Goal: Task Accomplishment & Management: Complete application form

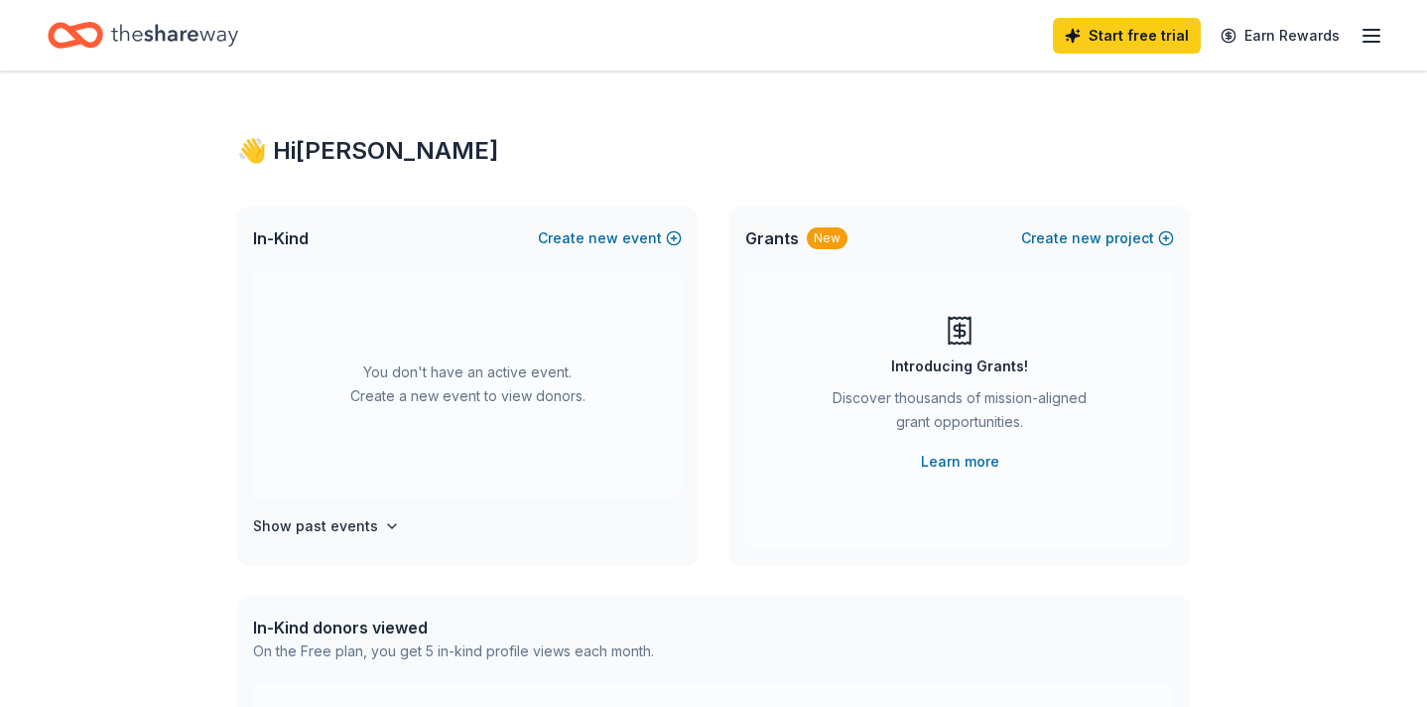
click at [1372, 34] on icon "button" at bounding box center [1372, 36] width 24 height 24
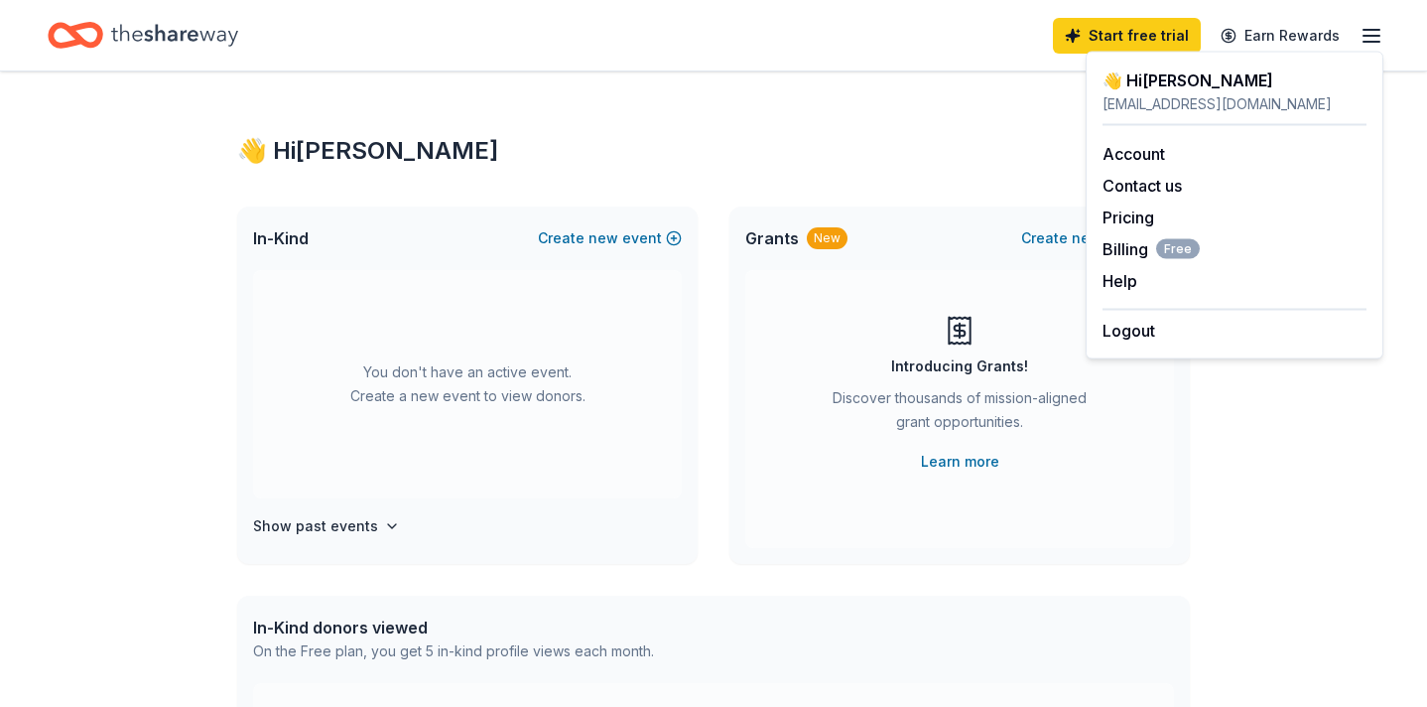
click at [1378, 31] on icon "button" at bounding box center [1372, 36] width 24 height 24
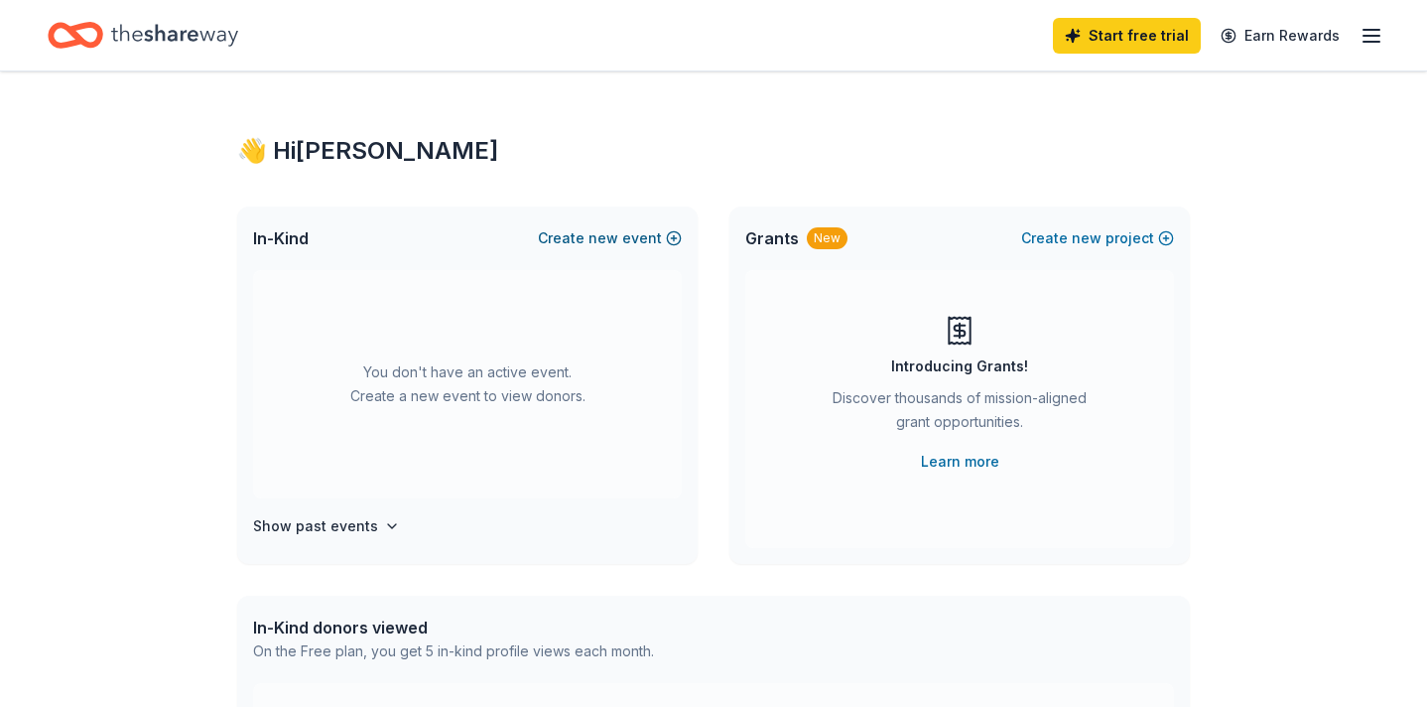
click at [625, 233] on button "Create new event" at bounding box center [610, 238] width 144 height 24
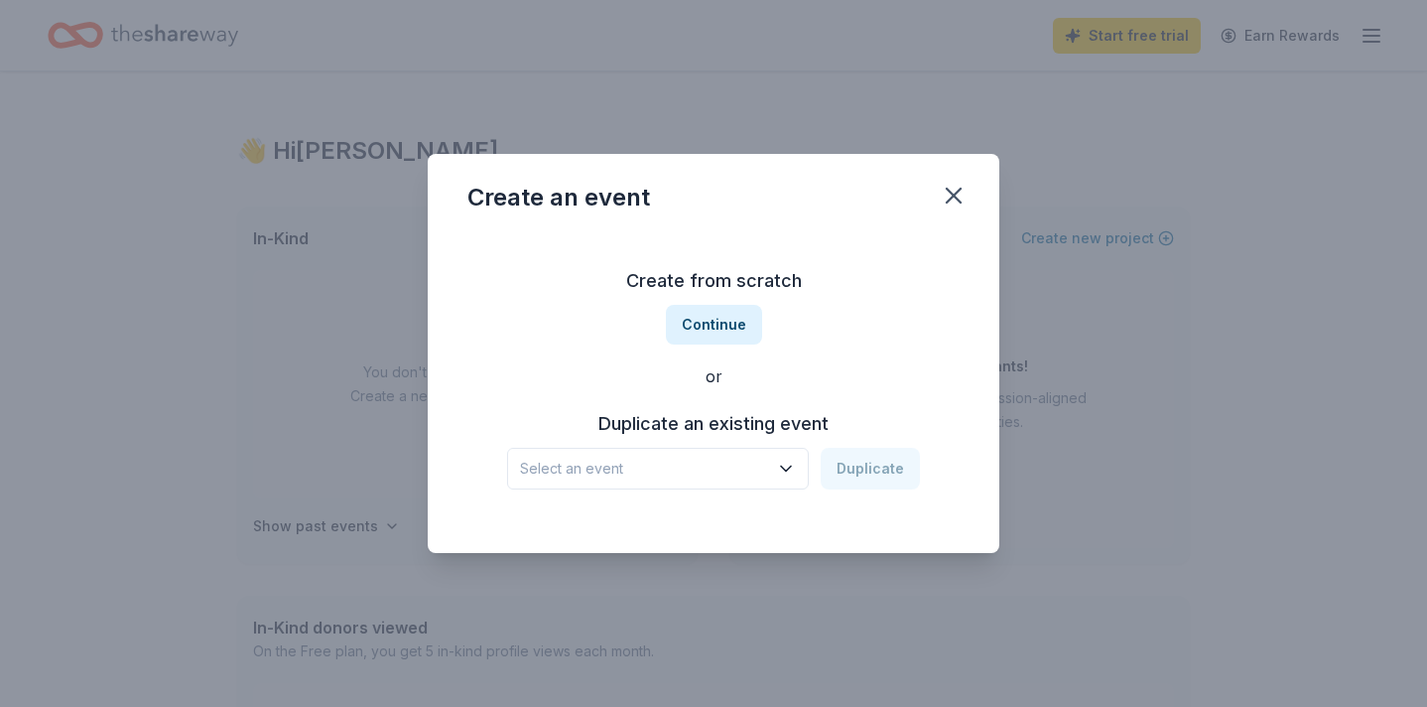
click at [785, 477] on icon "button" at bounding box center [786, 469] width 20 height 20
click at [787, 463] on icon "button" at bounding box center [786, 469] width 20 height 20
click at [723, 321] on button "Continue" at bounding box center [714, 325] width 96 height 40
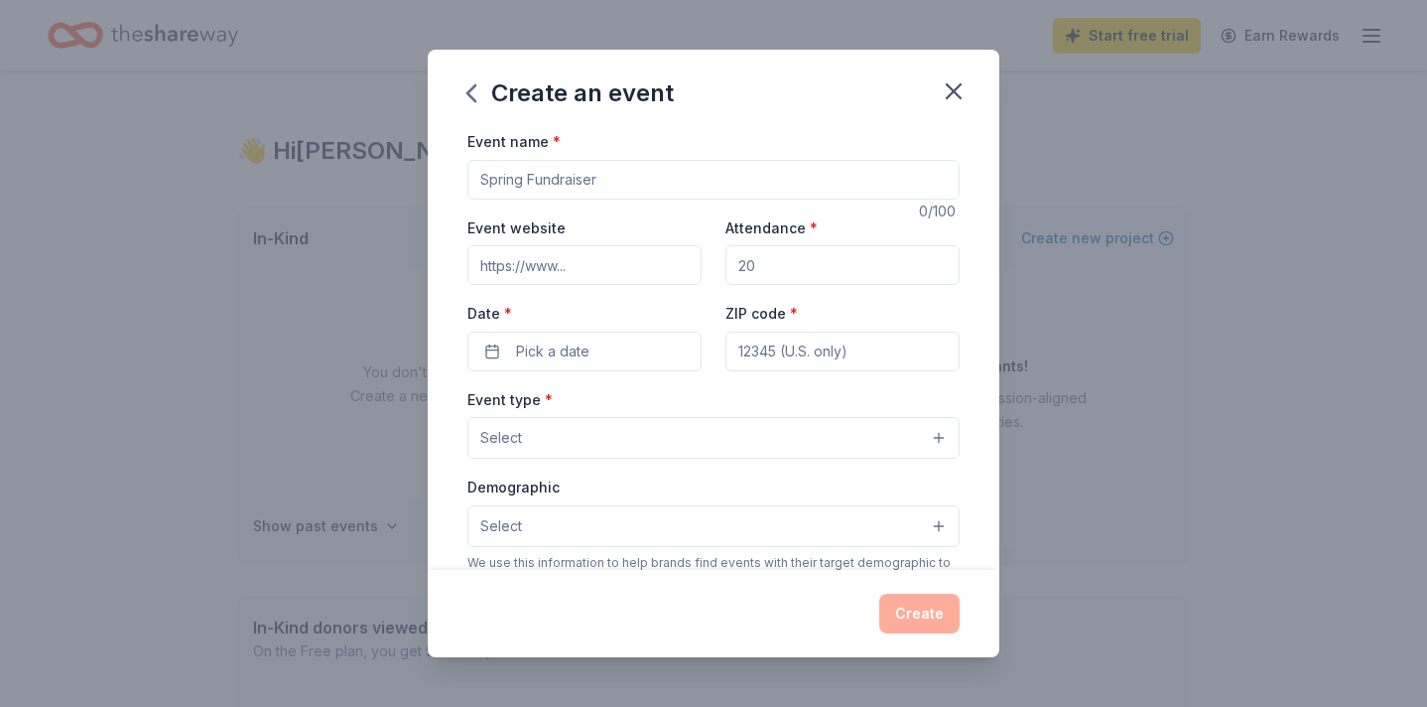
click at [609, 179] on input "Event name *" at bounding box center [713, 180] width 492 height 40
type input "G"
type input "Annual Meeting"
click at [805, 271] on input "Attendance *" at bounding box center [843, 265] width 234 height 40
drag, startPoint x: 805, startPoint y: 271, endPoint x: 735, endPoint y: 268, distance: 69.5
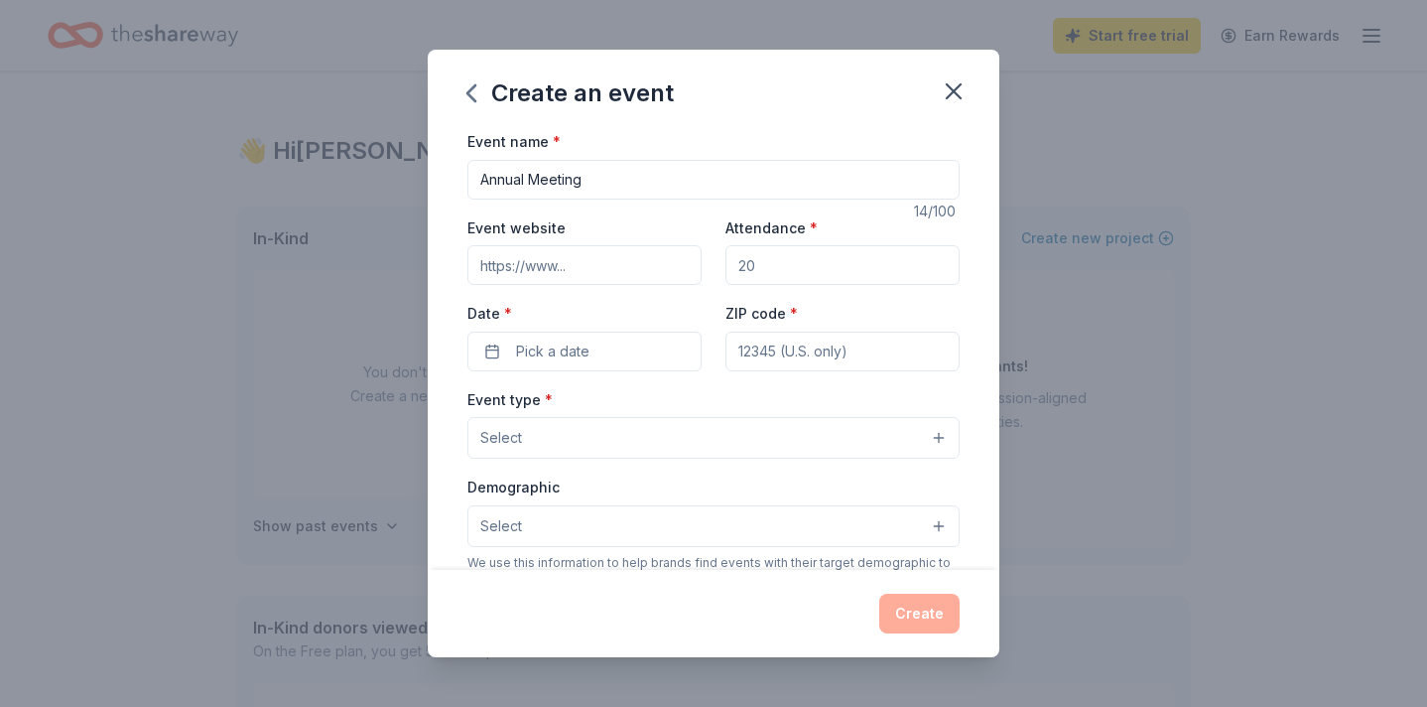
click at [735, 268] on input "Attendance *" at bounding box center [843, 265] width 234 height 40
type input "150"
click at [512, 355] on button "Pick a date" at bounding box center [584, 352] width 234 height 40
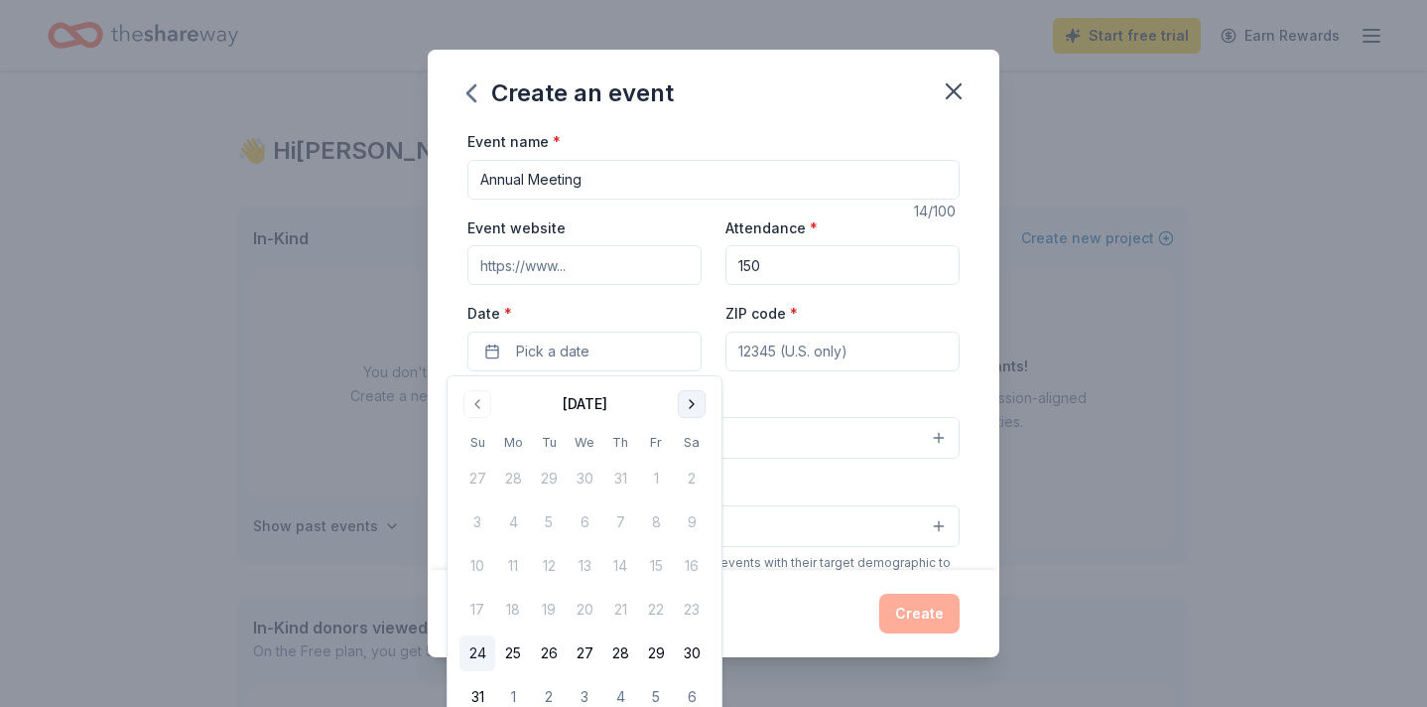
click at [696, 396] on button "Go to next month" at bounding box center [692, 404] width 28 height 28
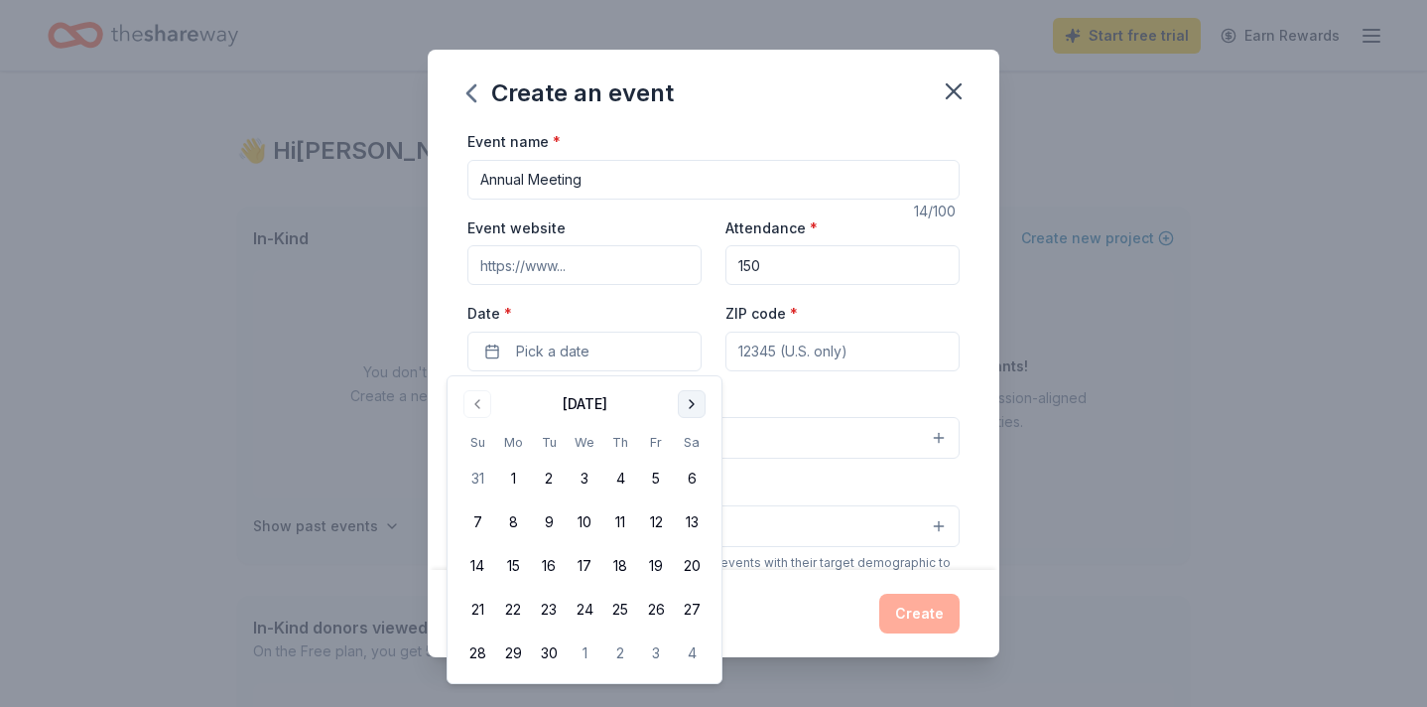
click at [696, 396] on button "Go to next month" at bounding box center [692, 404] width 28 height 28
click at [696, 397] on button "Go to next month" at bounding box center [692, 404] width 28 height 28
click at [692, 564] on button "15" at bounding box center [692, 566] width 36 height 36
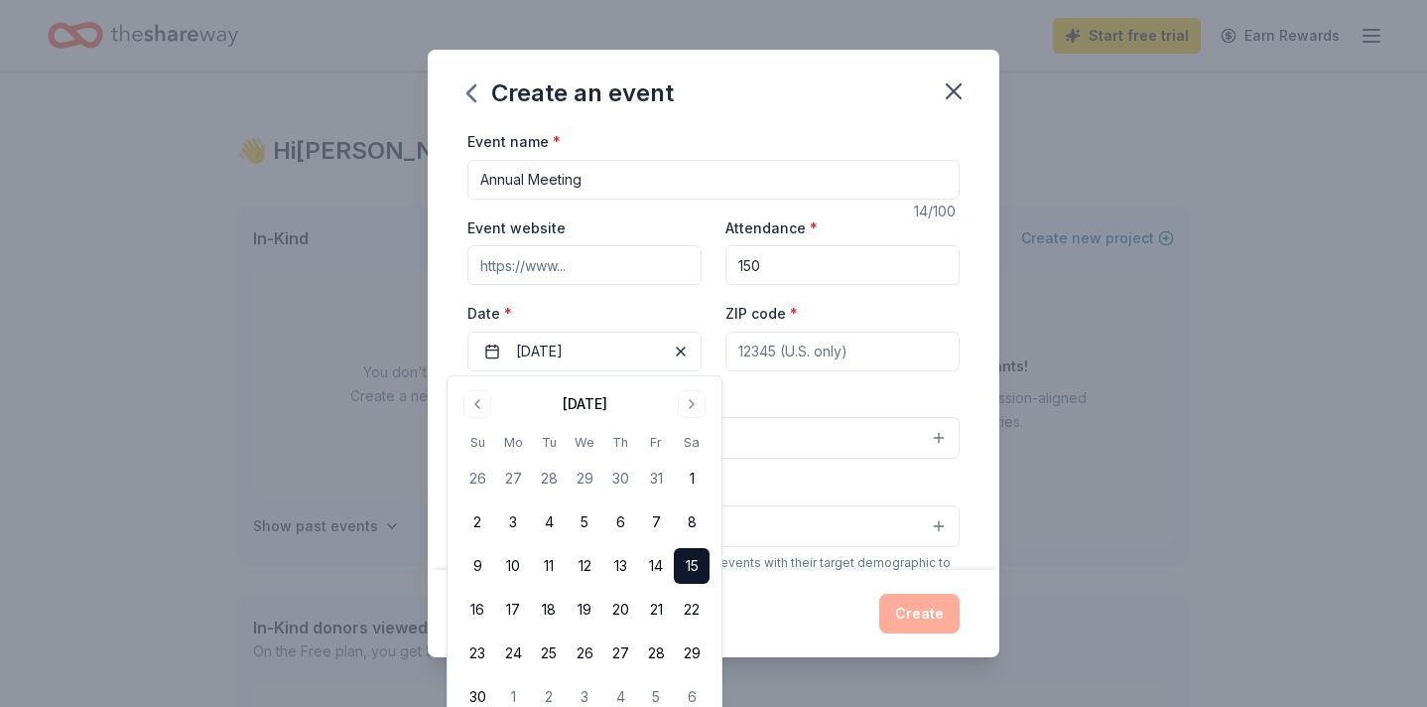
click at [809, 361] on input "ZIP code *" at bounding box center [843, 352] width 234 height 40
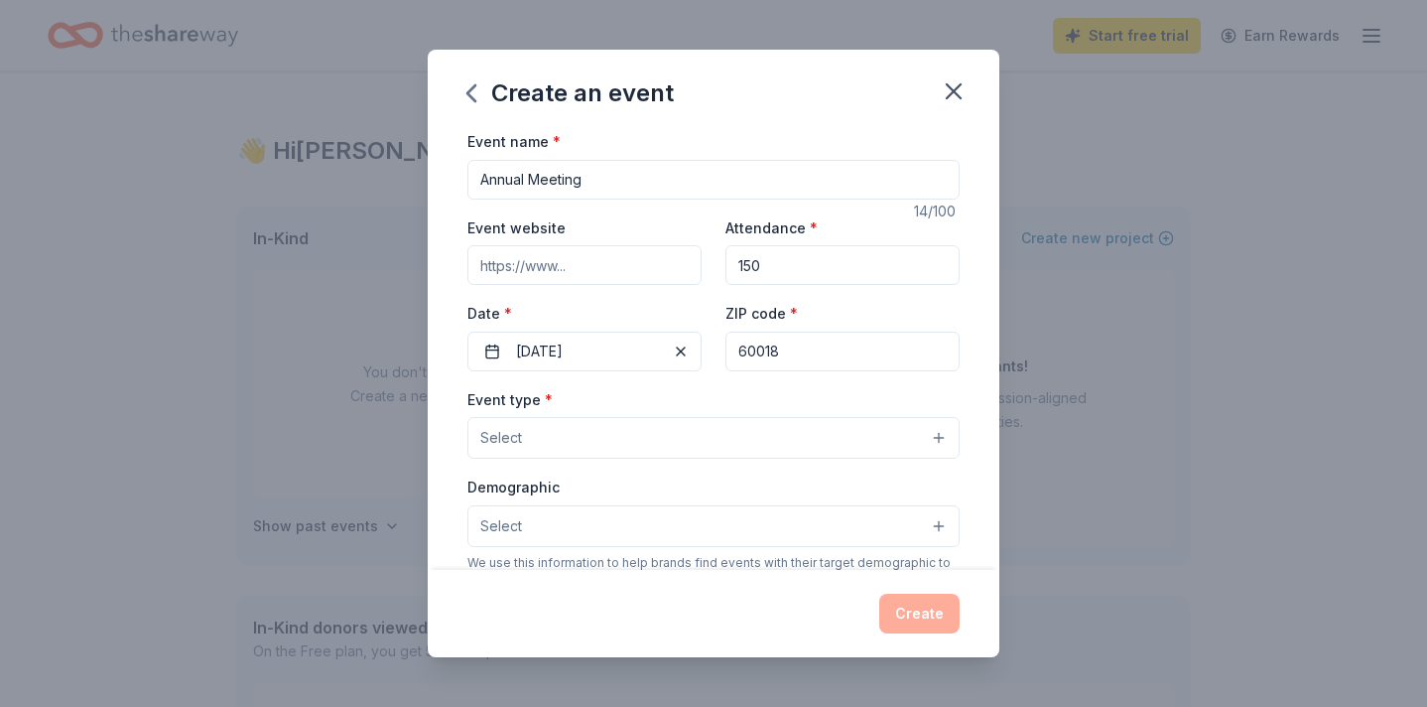
type input "60018"
click at [820, 448] on button "Select" at bounding box center [713, 438] width 492 height 42
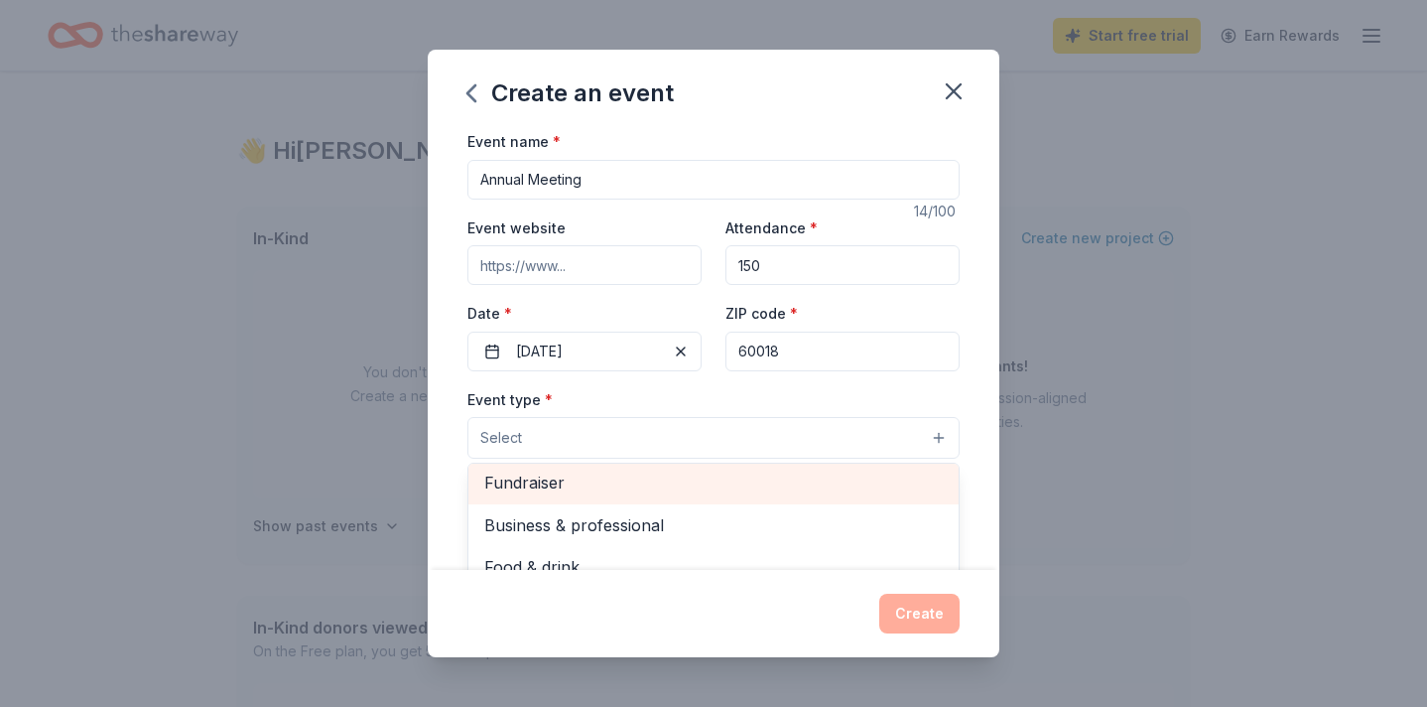
scroll to position [5, 0]
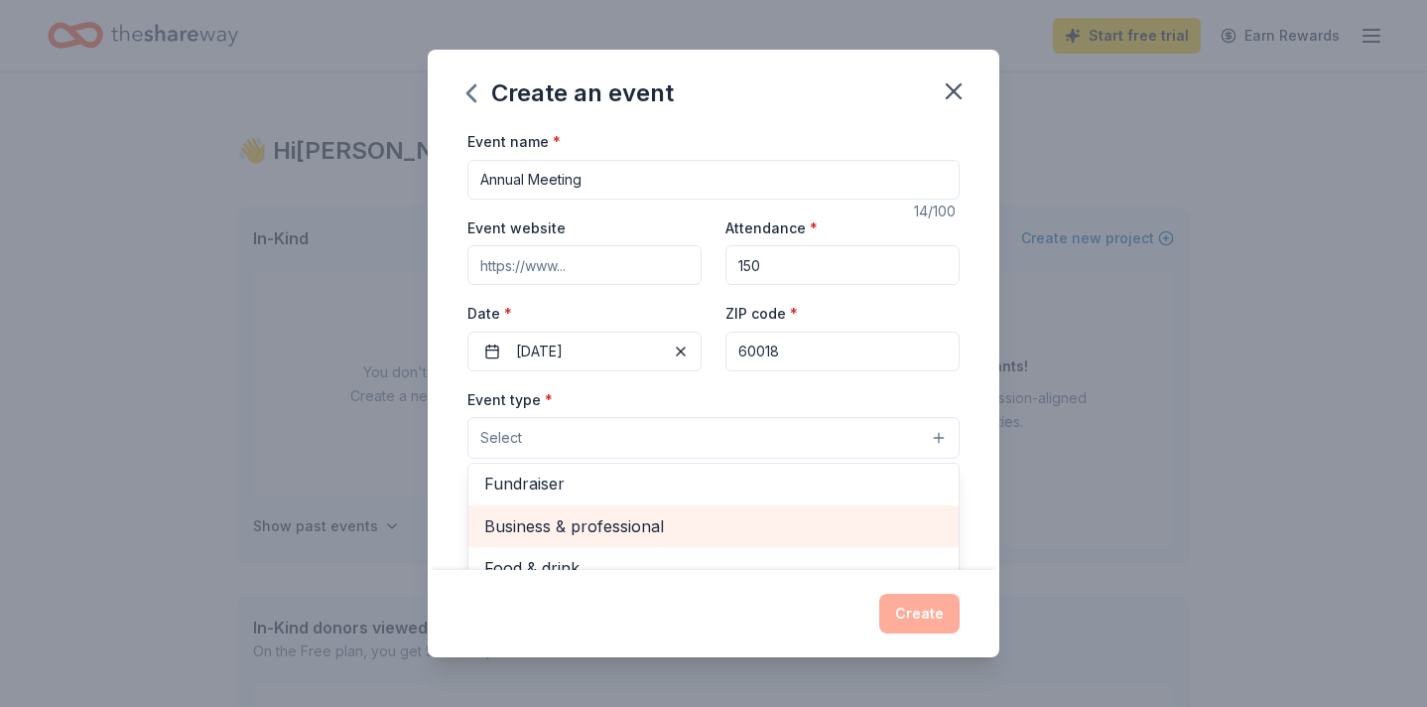
click at [707, 517] on span "Business & professional" at bounding box center [713, 526] width 459 height 26
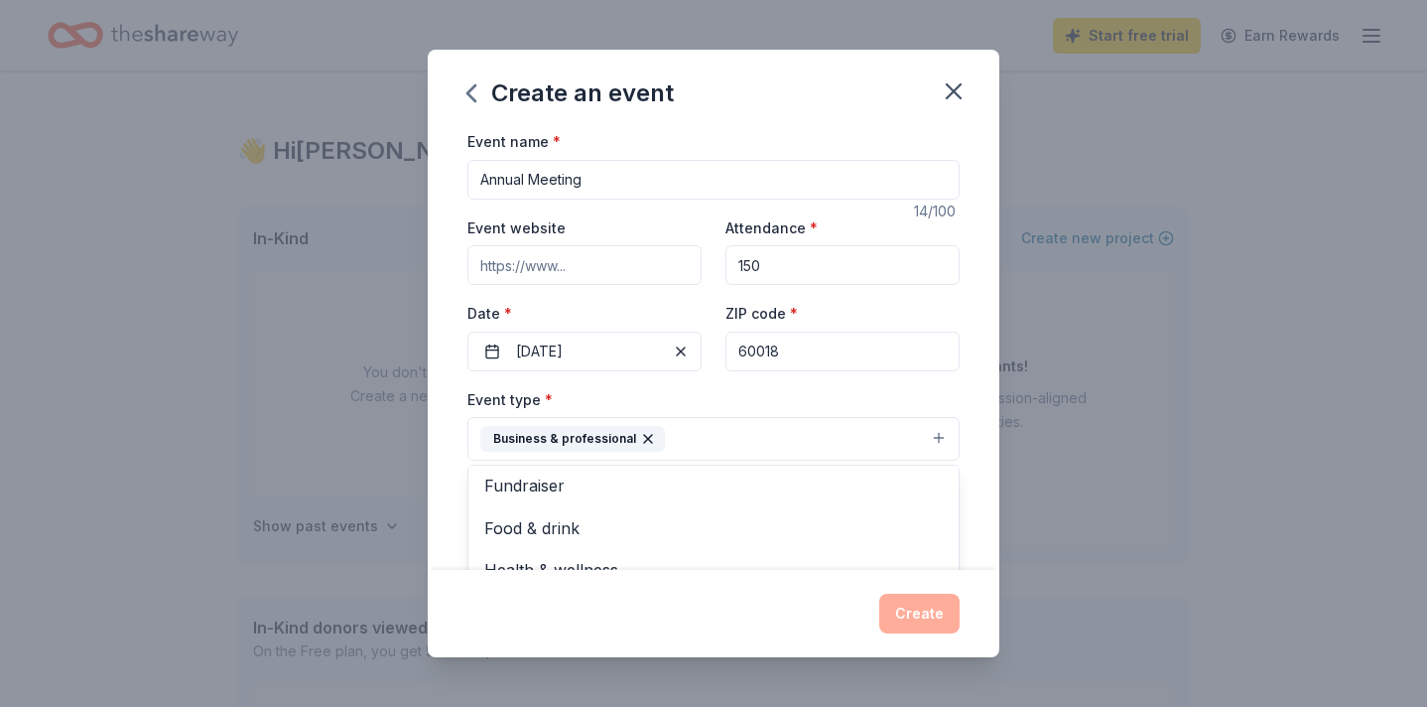
click at [982, 383] on div "Event name * Annual Meeting 14 /100 Event website Attendance * 150 Date * 11/15…" at bounding box center [714, 349] width 572 height 441
click at [744, 513] on button "Select" at bounding box center [713, 528] width 492 height 42
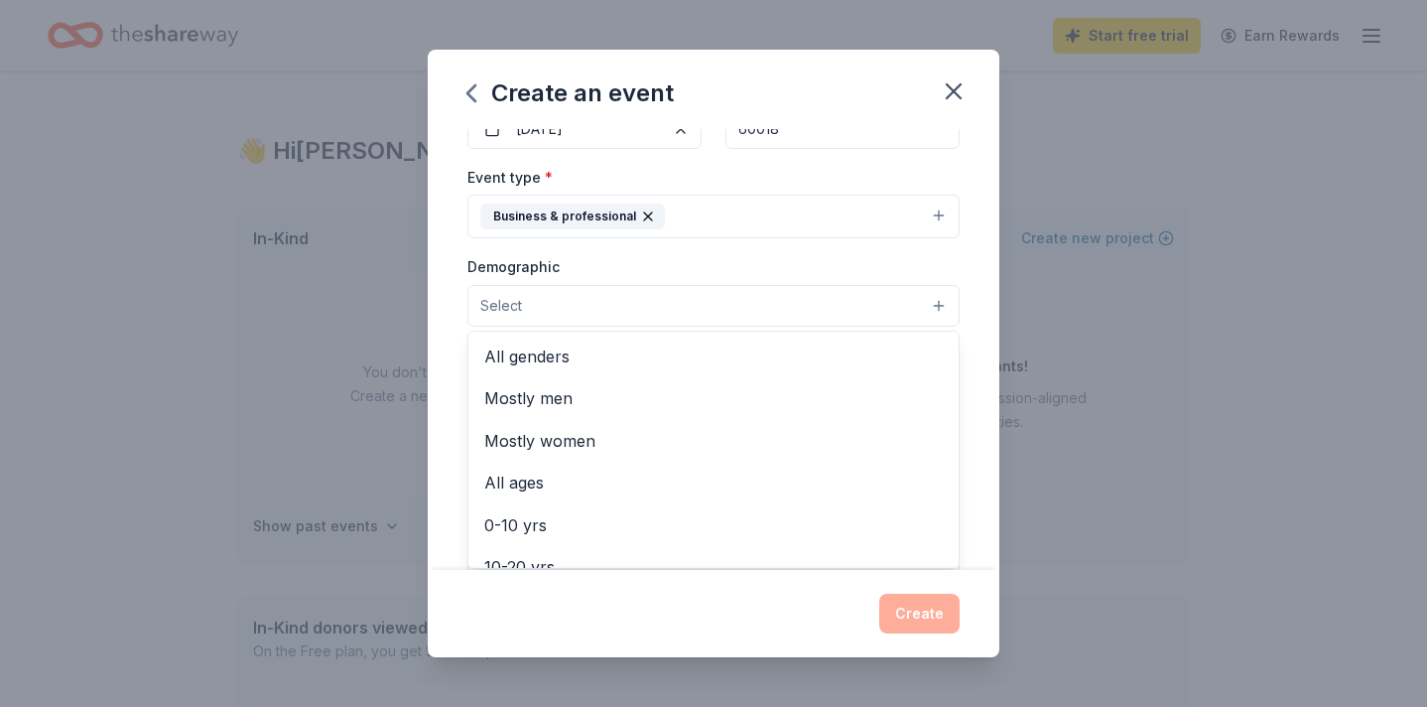
scroll to position [223, 0]
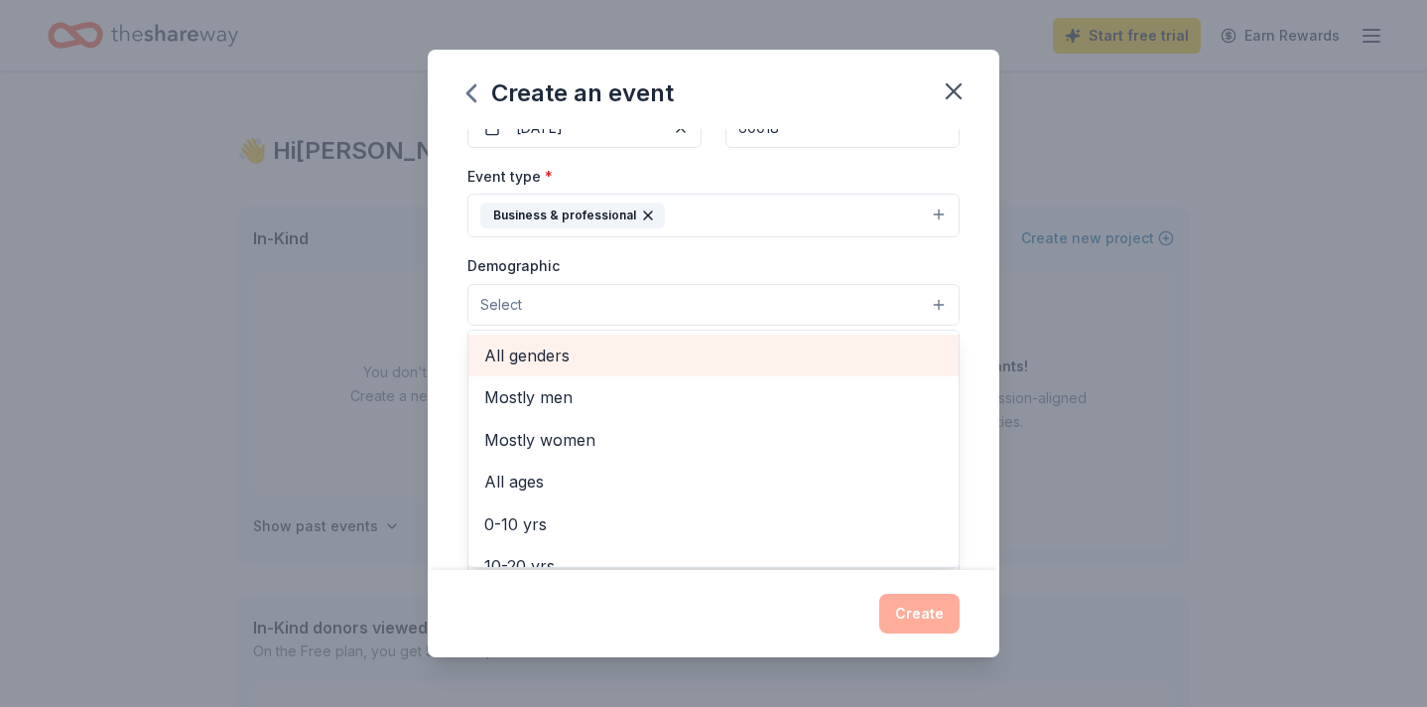
click at [615, 343] on span "All genders" at bounding box center [713, 355] width 459 height 26
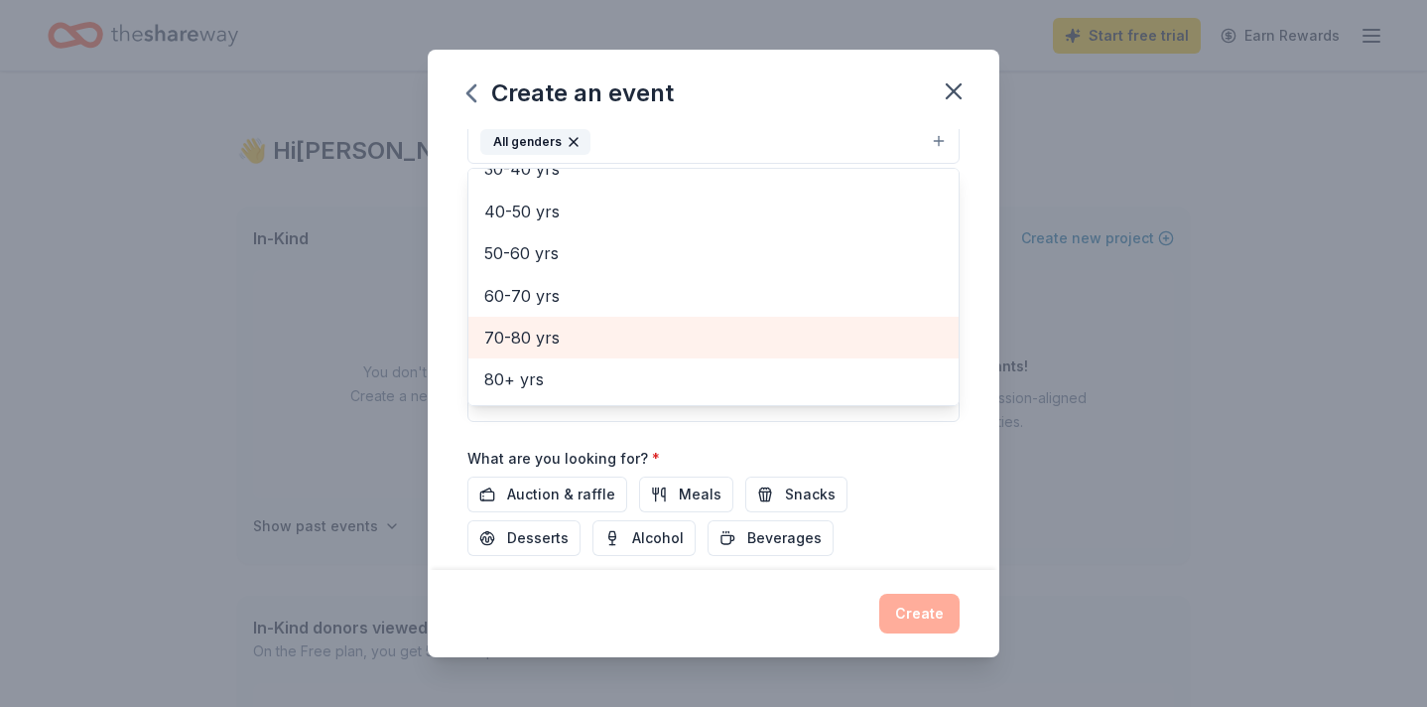
scroll to position [388, 0]
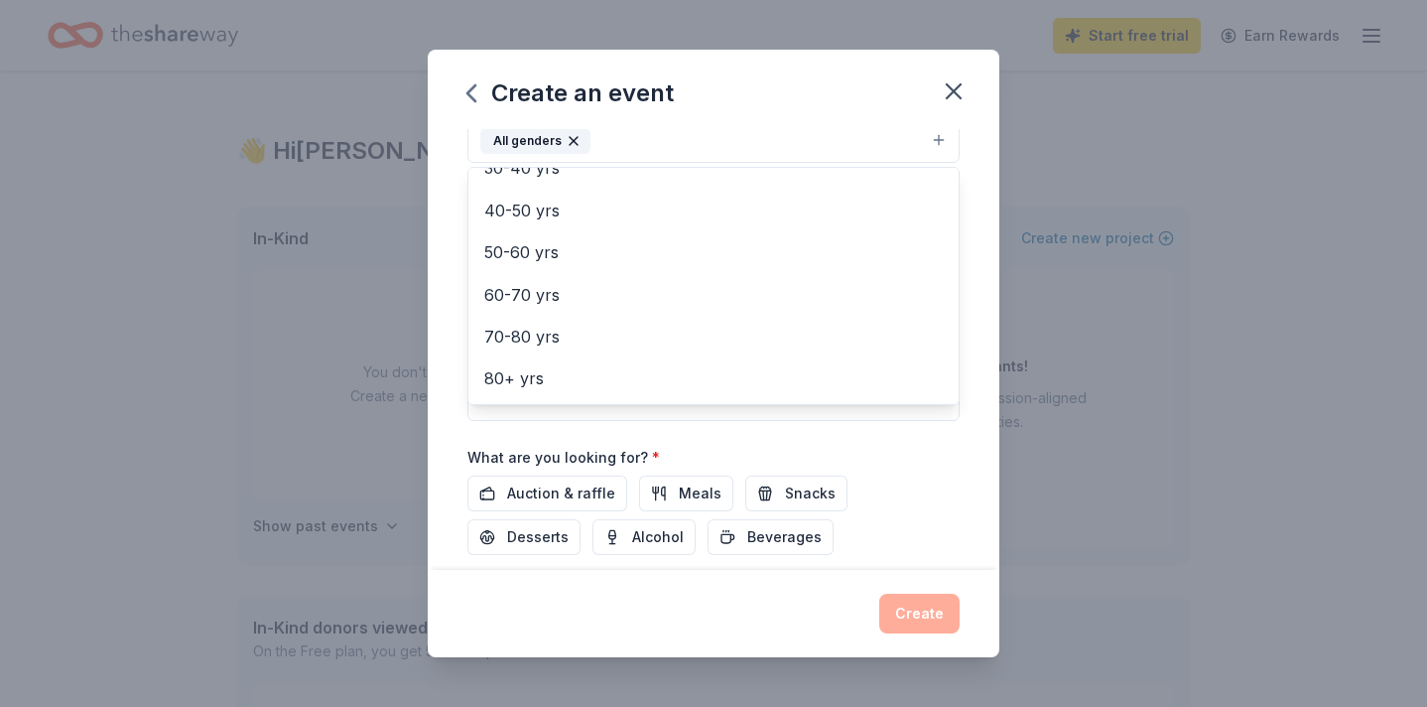
click at [569, 499] on div "Event name * Annual Meeting 14 /100 Event website Attendance * 150 Date * 11/15…" at bounding box center [713, 201] width 492 height 921
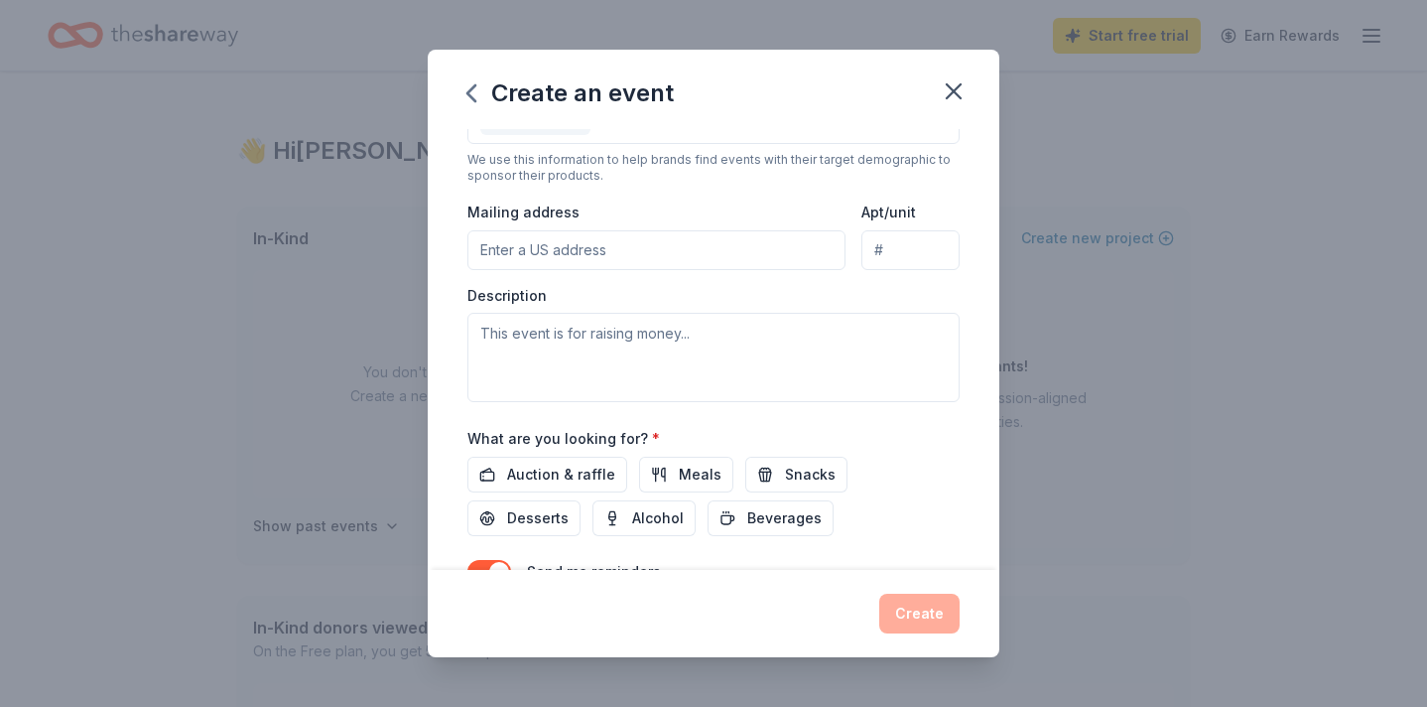
scroll to position [410, 0]
click at [705, 242] on input "Mailing address" at bounding box center [656, 247] width 378 height 40
type input "5101 North Nottingham Avenue, Chicago, IL, 60656"
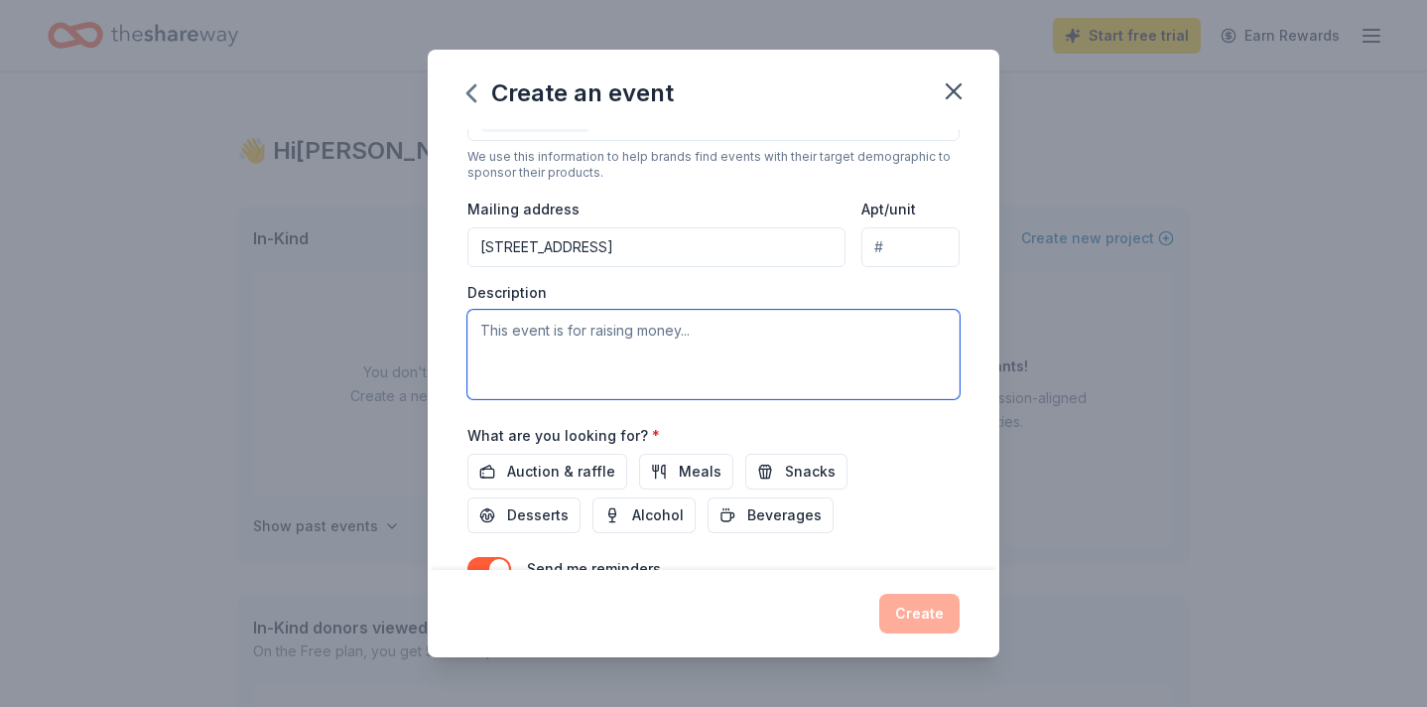
click at [656, 345] on textarea at bounding box center [713, 354] width 492 height 89
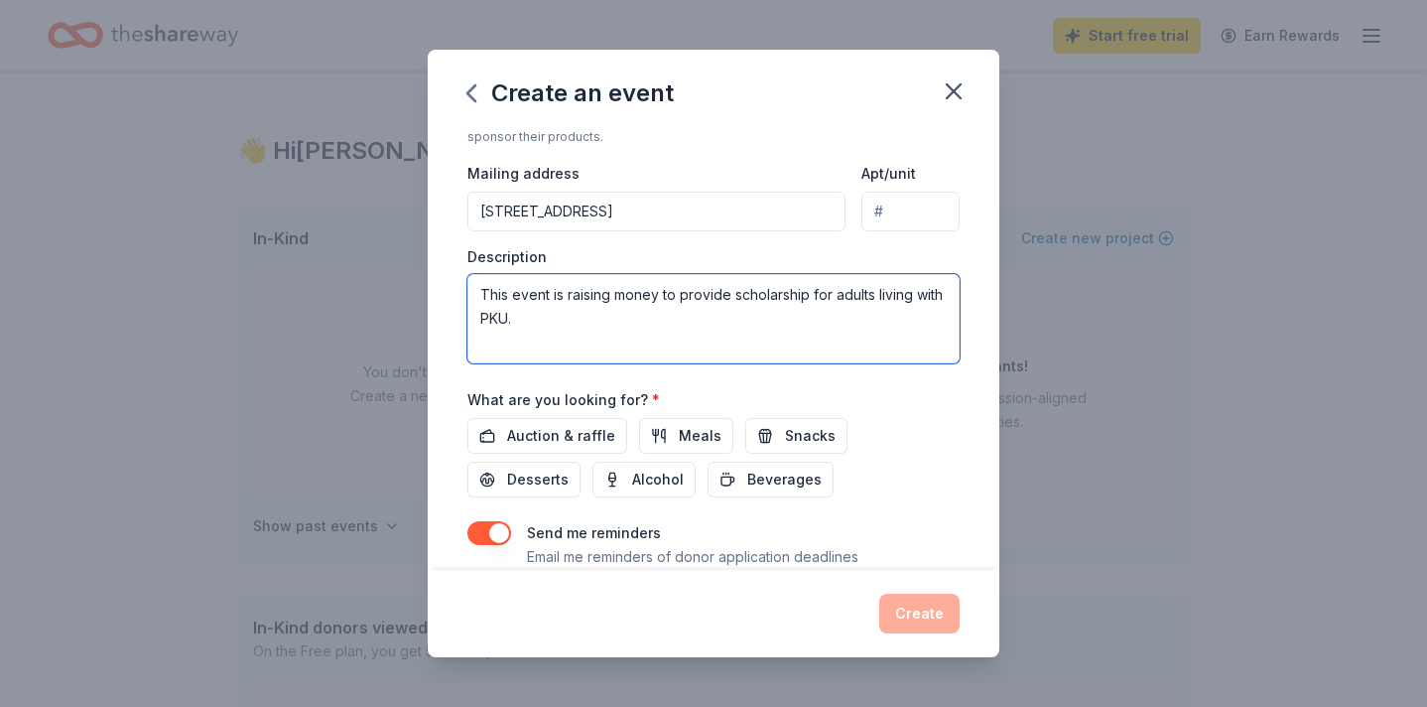
scroll to position [512, 0]
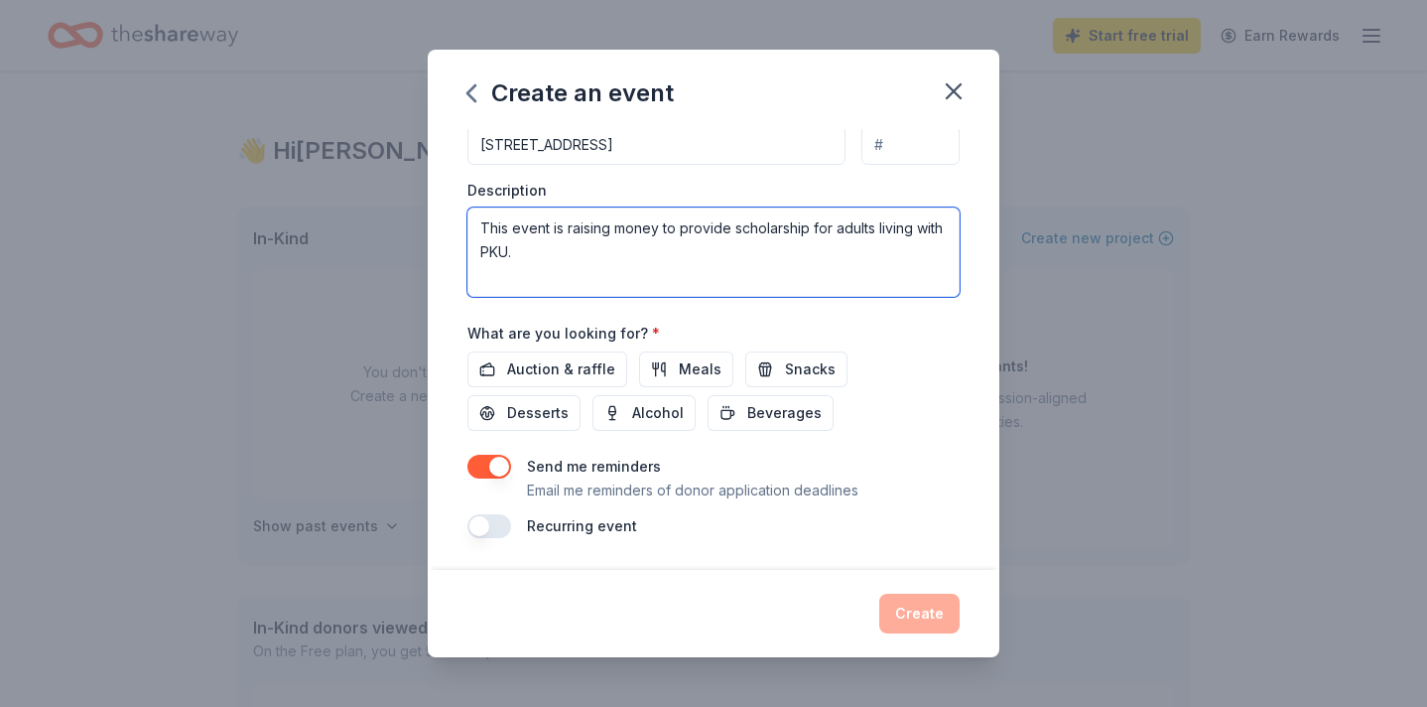
type textarea "This event is raising money to provide scholarship for adults living with PKU."
click at [899, 608] on div "Create" at bounding box center [713, 614] width 492 height 40
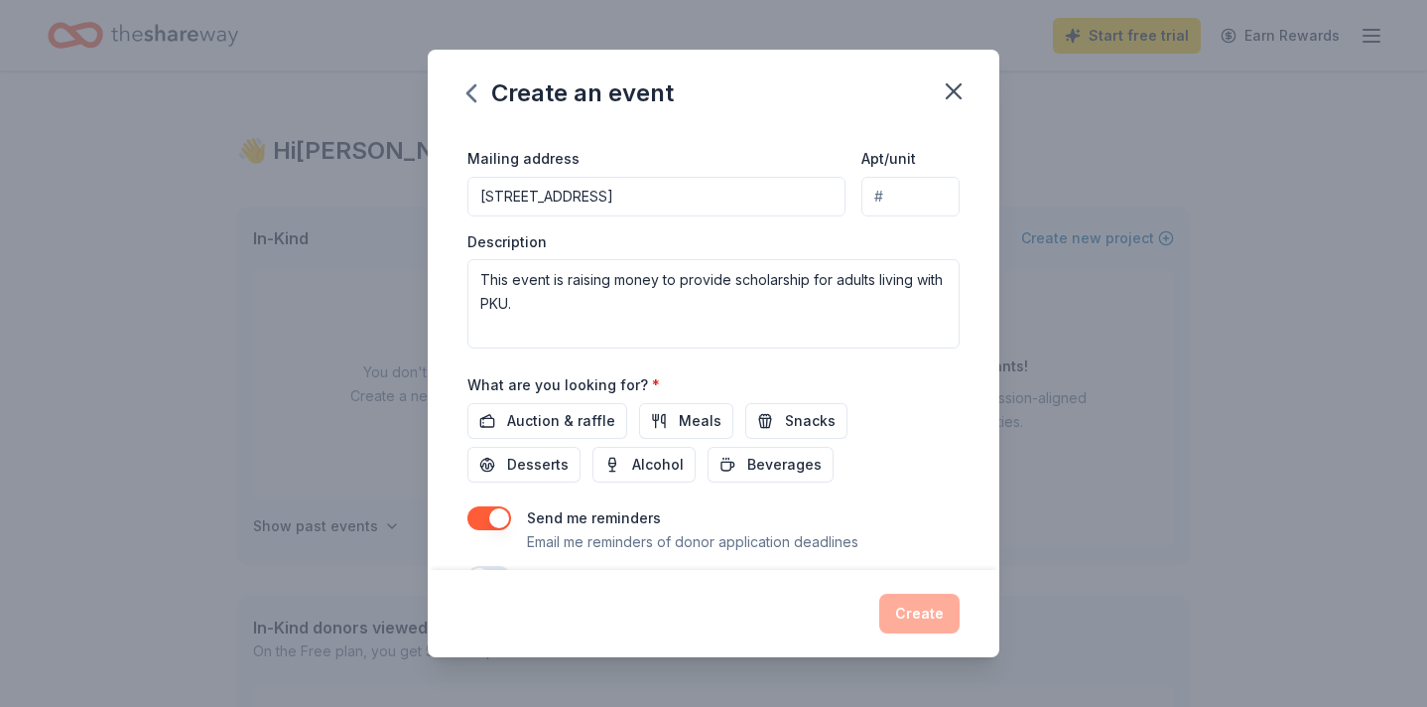
scroll to position [463, 0]
click at [605, 420] on span "Auction & raffle" at bounding box center [561, 419] width 108 height 24
click at [912, 619] on button "Create" at bounding box center [919, 614] width 80 height 40
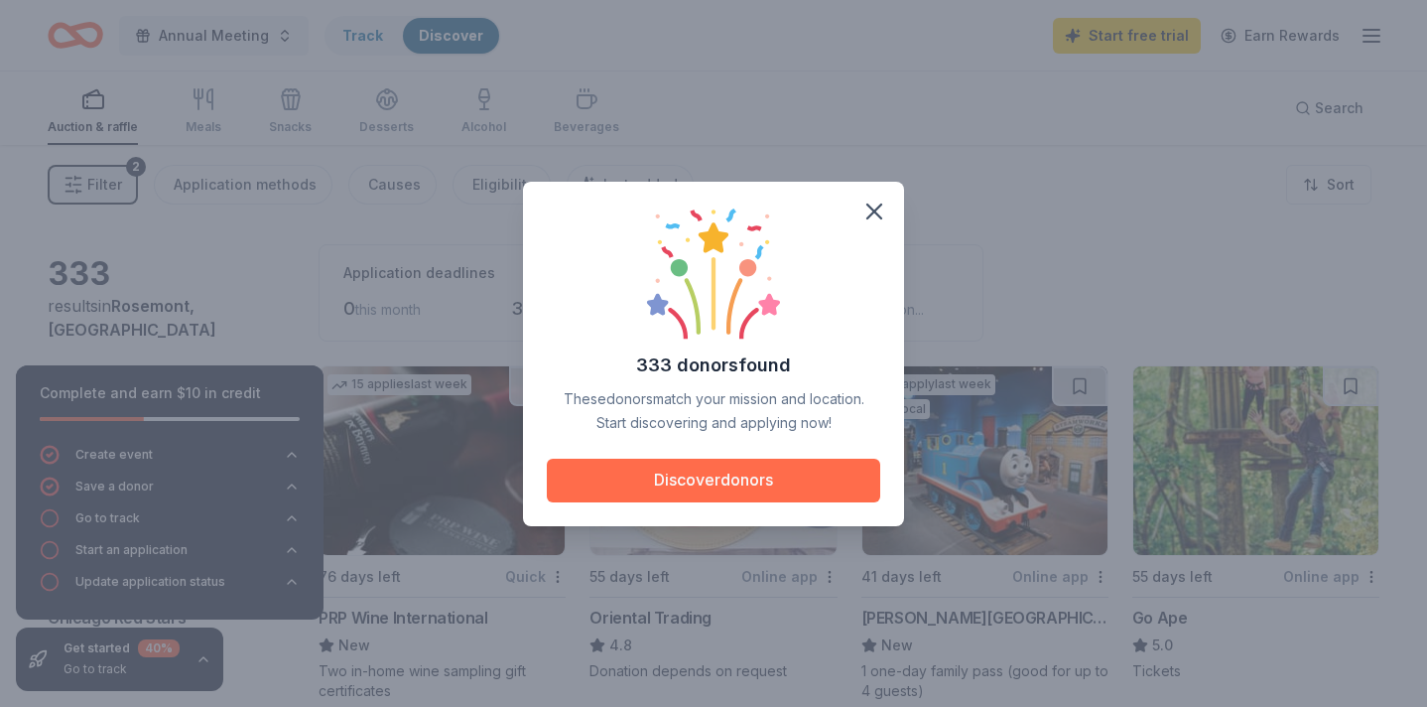
click at [842, 482] on button "Discover donors" at bounding box center [714, 481] width 334 height 44
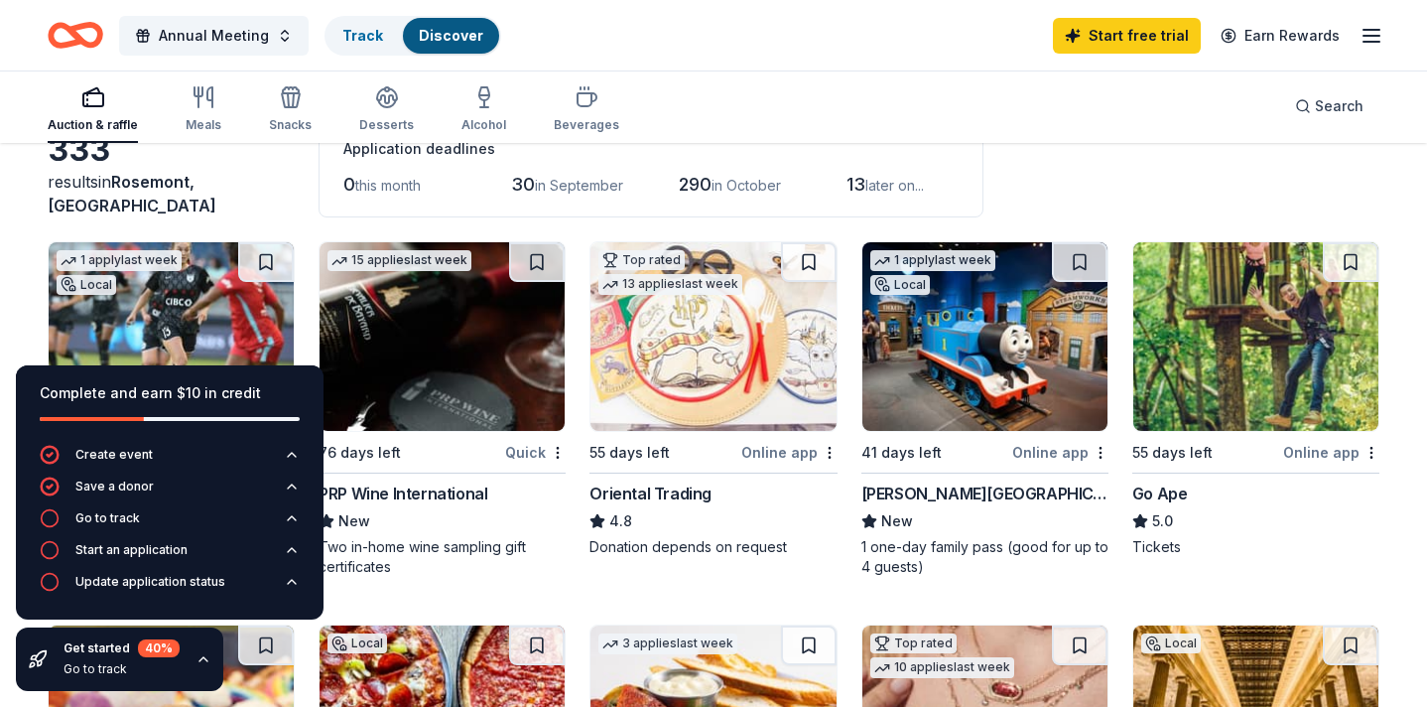
scroll to position [104, 0]
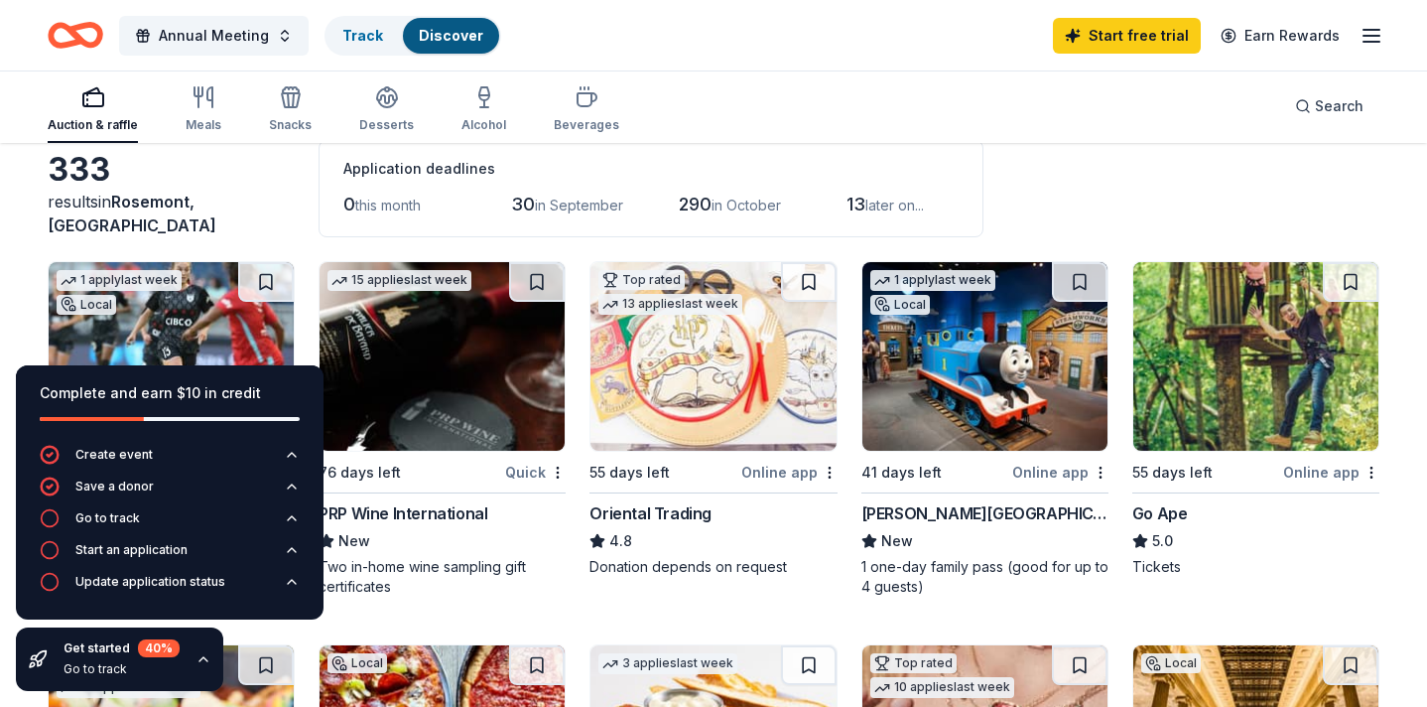
click at [1221, 400] on img at bounding box center [1256, 356] width 245 height 189
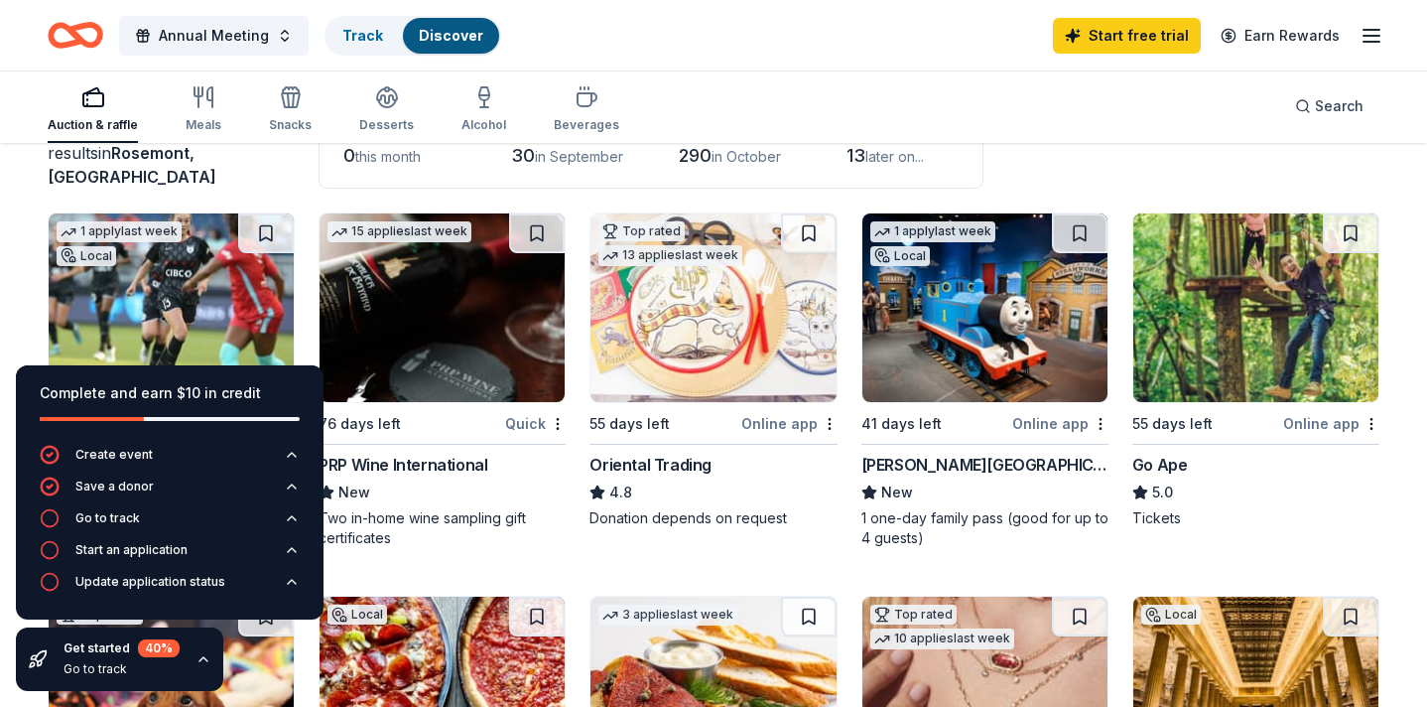
scroll to position [0, 0]
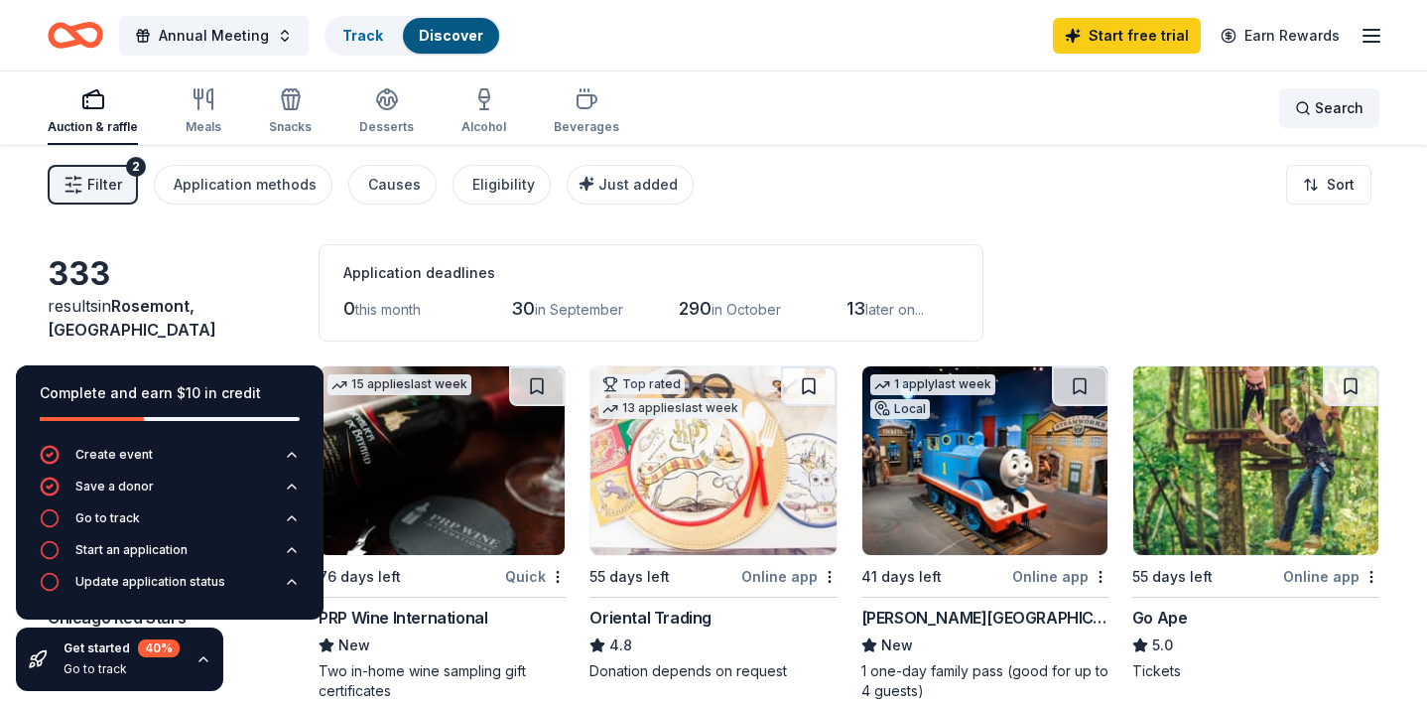
click at [1318, 102] on span "Search" at bounding box center [1339, 108] width 49 height 24
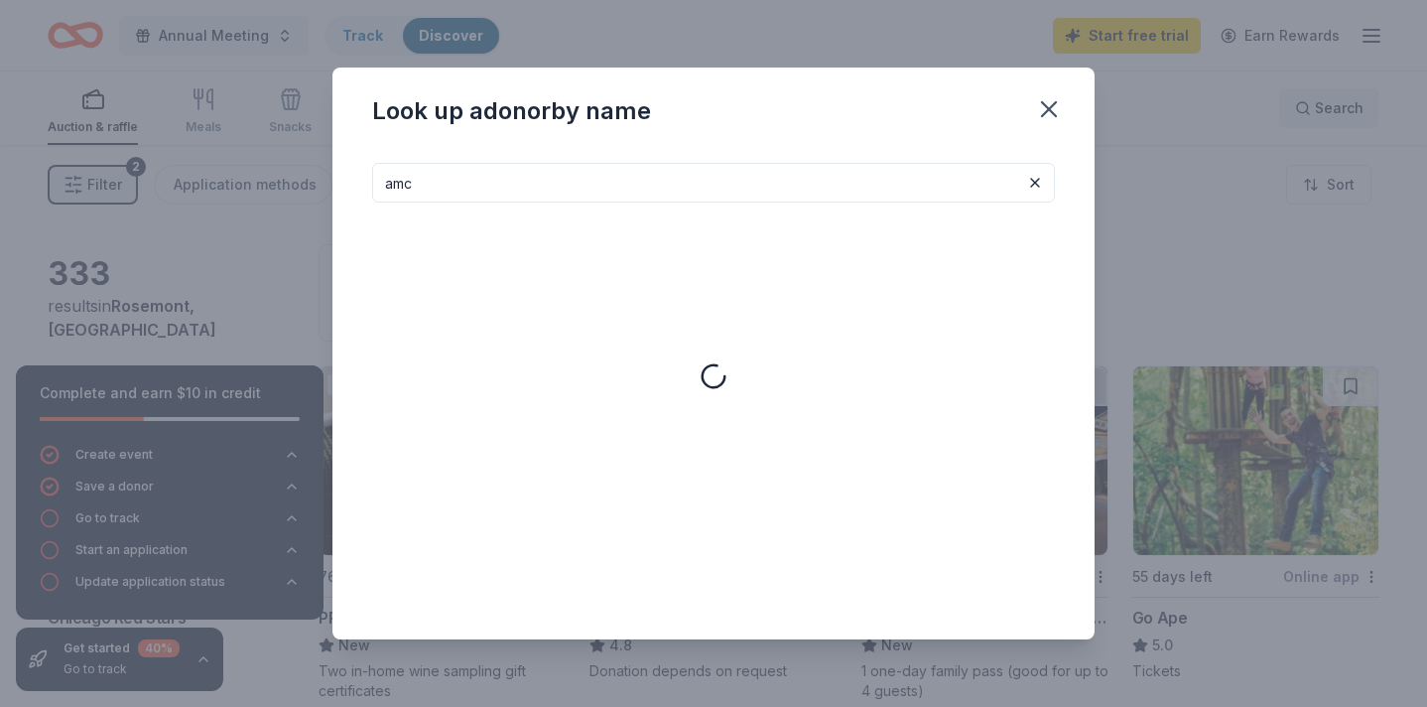
type input "amc"
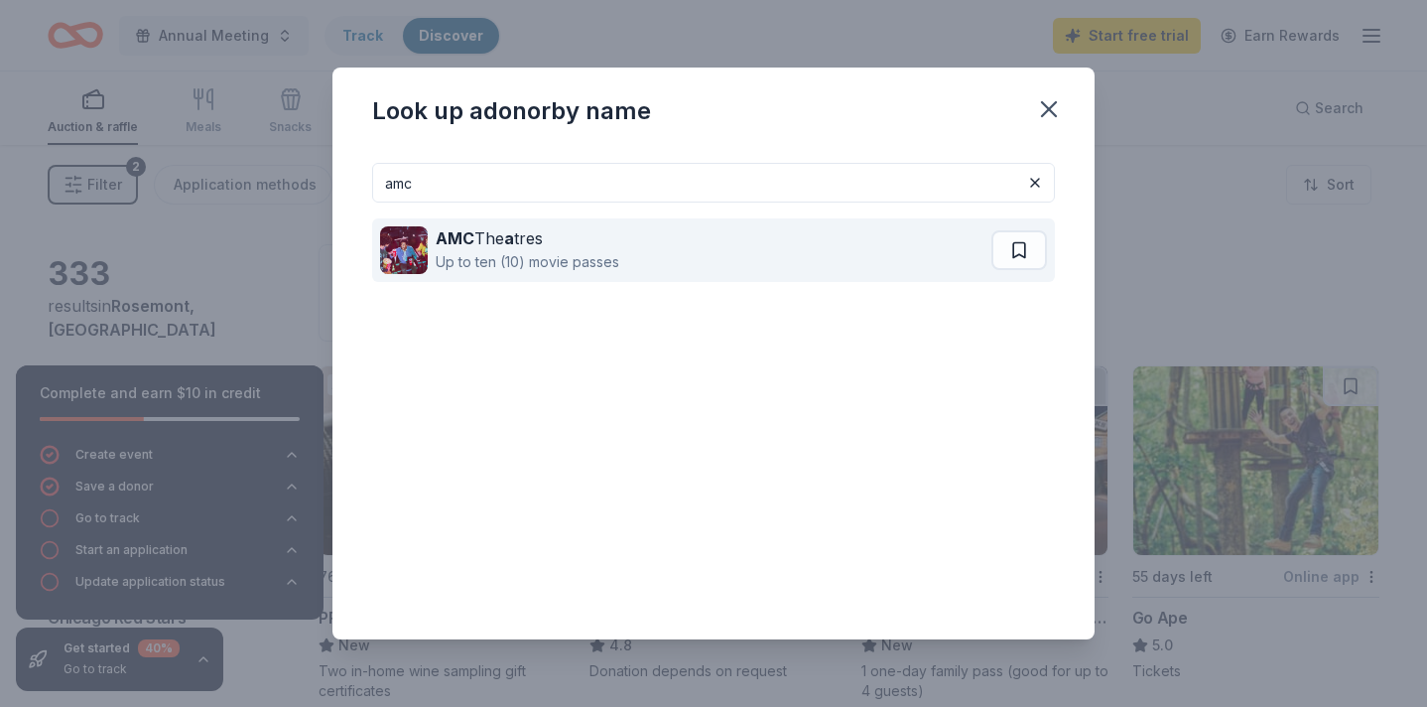
click at [793, 249] on div "AMC The a tres Up to ten (10) movie passes" at bounding box center [685, 250] width 611 height 64
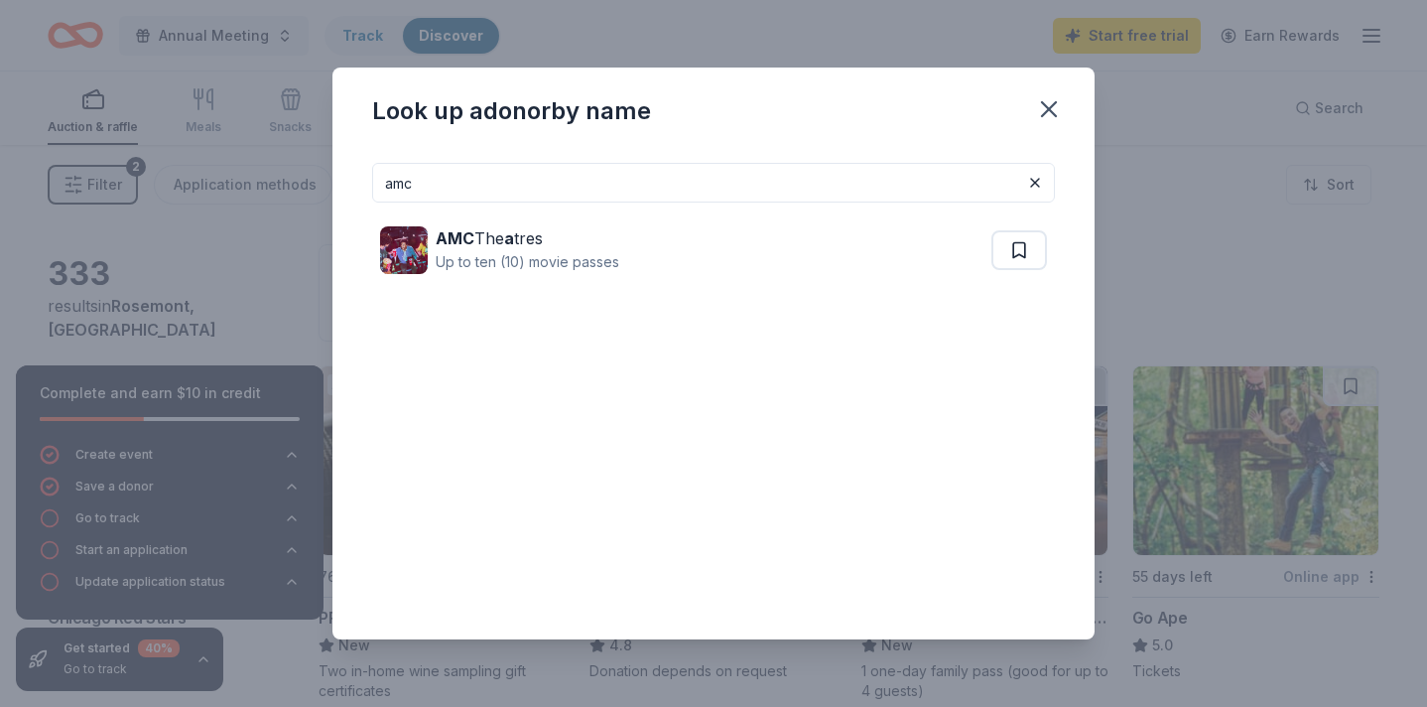
click at [880, 184] on input "amc" at bounding box center [713, 183] width 683 height 40
click at [1038, 186] on button at bounding box center [1035, 183] width 24 height 24
click at [1037, 186] on input at bounding box center [713, 183] width 683 height 40
type input "f"
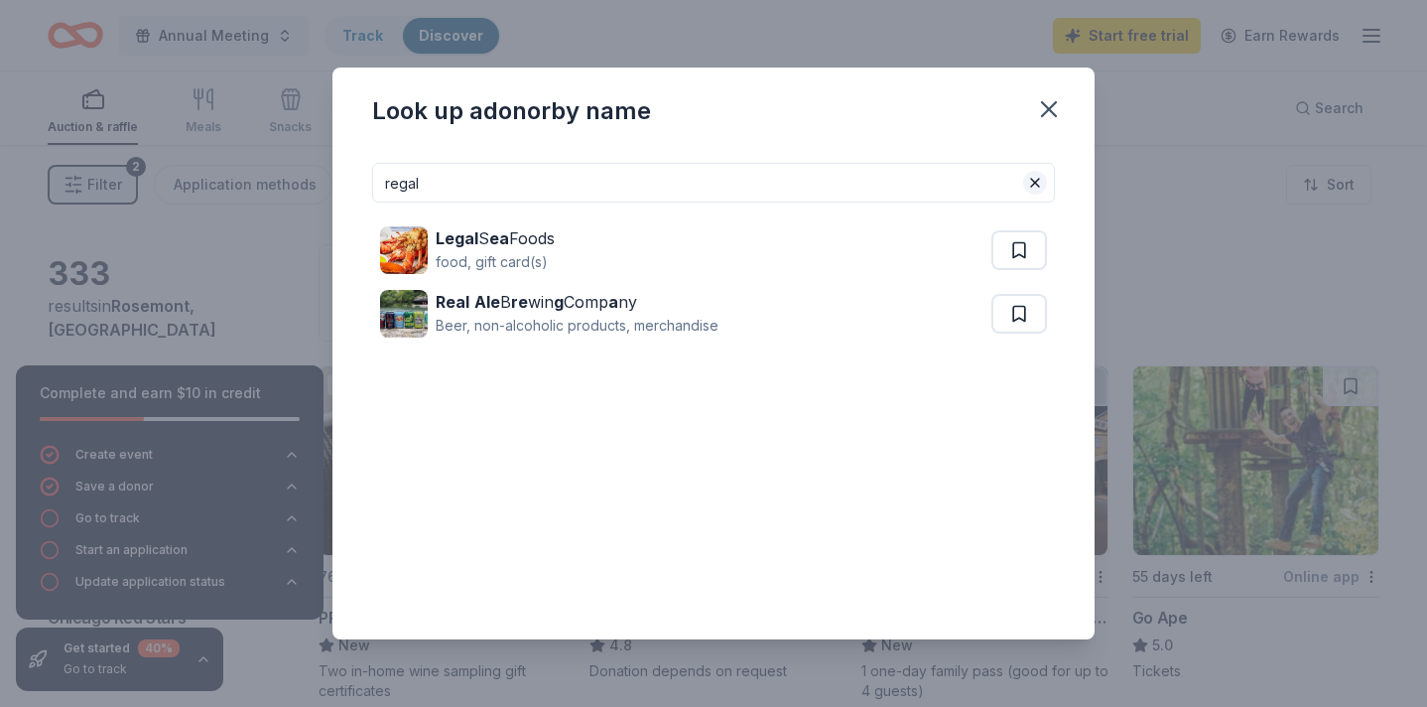
type input "regal"
click at [1036, 182] on button at bounding box center [1035, 183] width 24 height 24
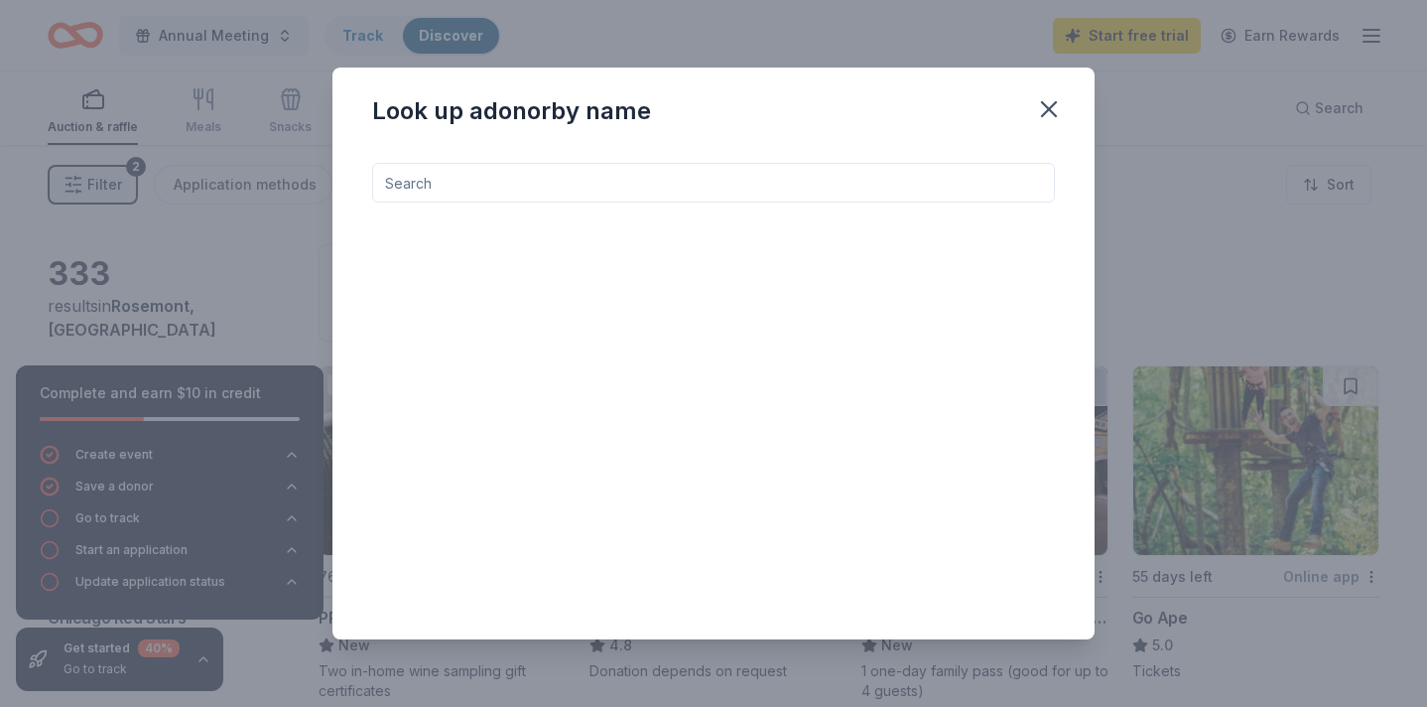
click at [732, 189] on input at bounding box center [713, 183] width 683 height 40
click at [1046, 103] on icon "button" at bounding box center [1049, 109] width 28 height 28
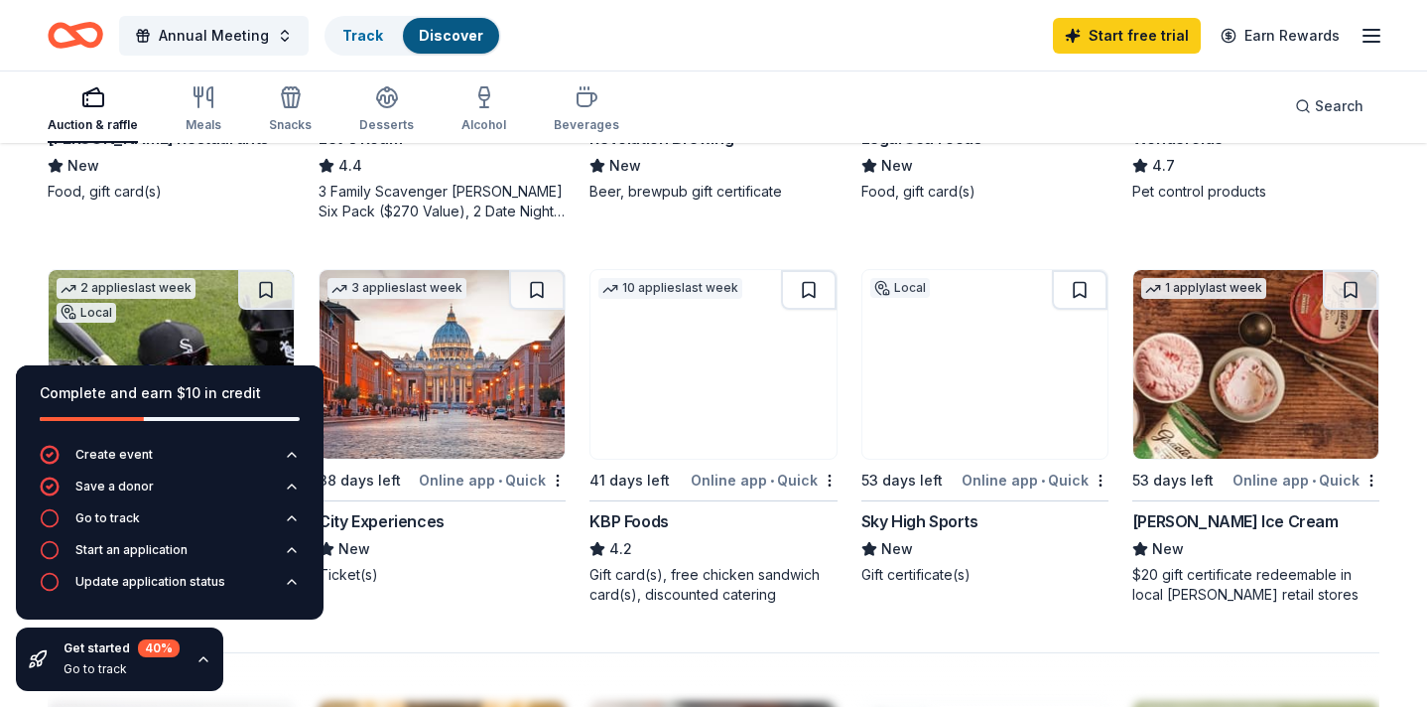
scroll to position [1199, 0]
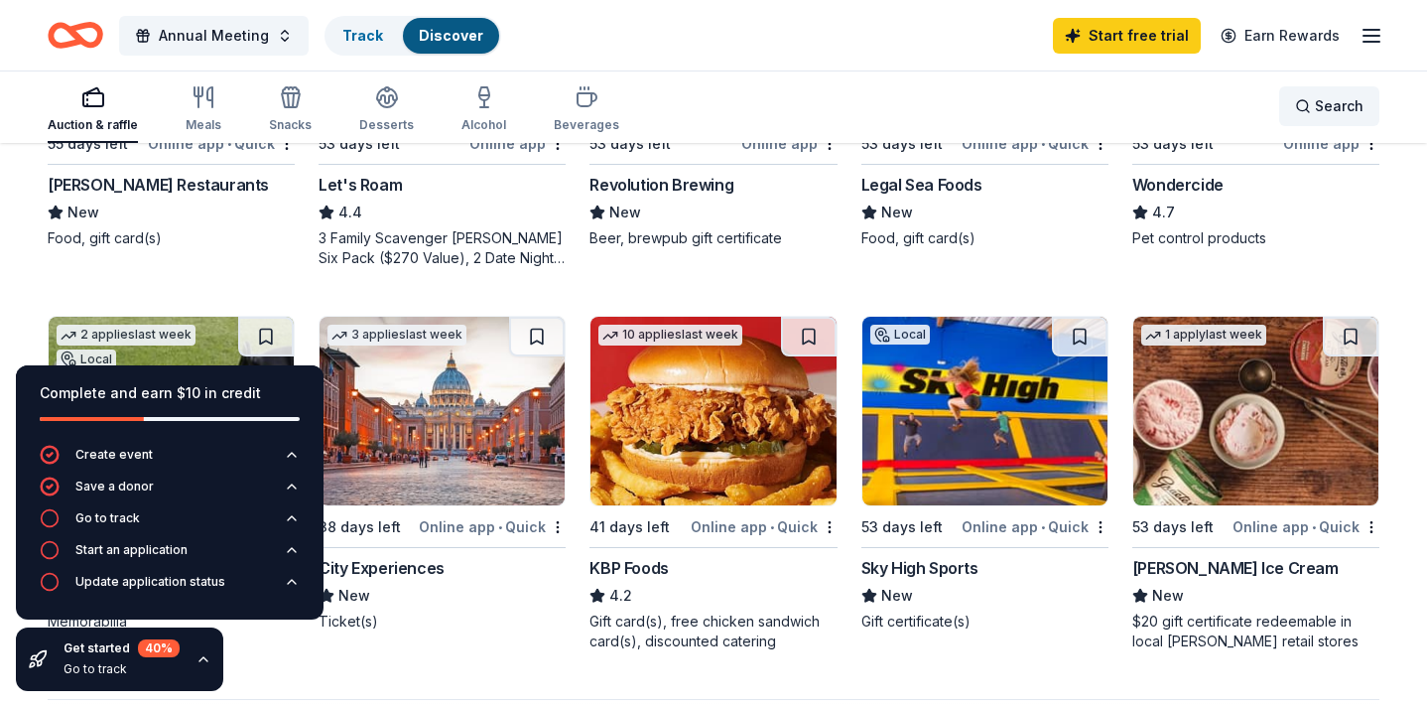
click at [1324, 113] on span "Search" at bounding box center [1339, 106] width 49 height 24
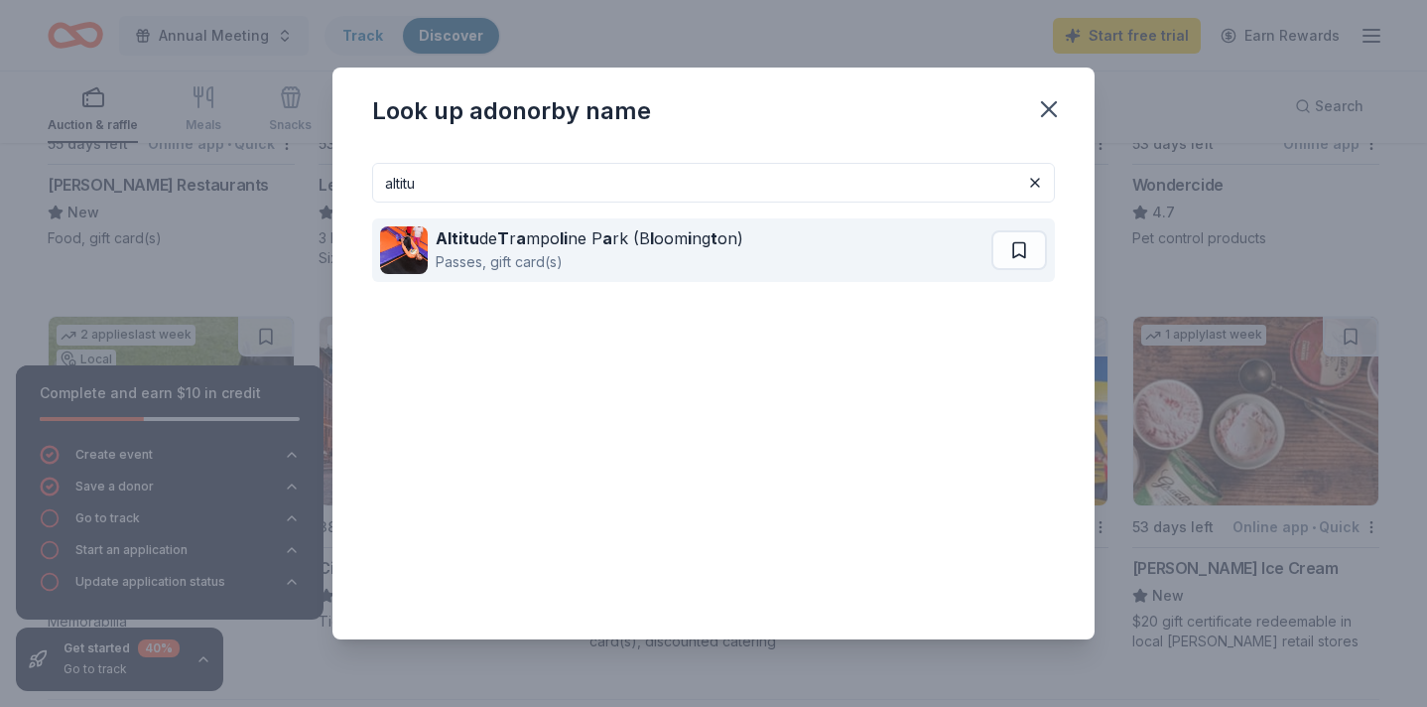
type input "altitu"
click at [766, 252] on div "Altitu de T r a mpo li ne P a rk (B l oom i ng t on) Passes, gift card(s)" at bounding box center [685, 250] width 611 height 64
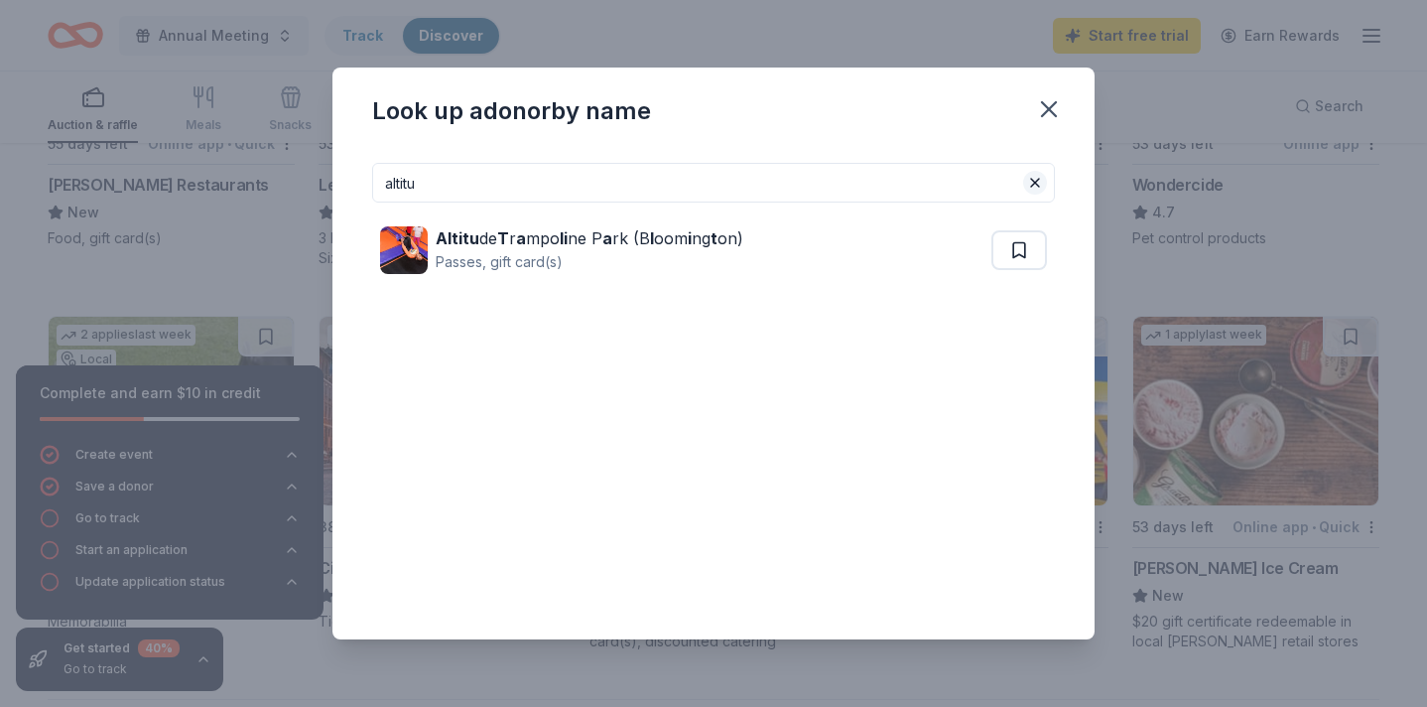
click at [1031, 185] on button at bounding box center [1035, 183] width 24 height 24
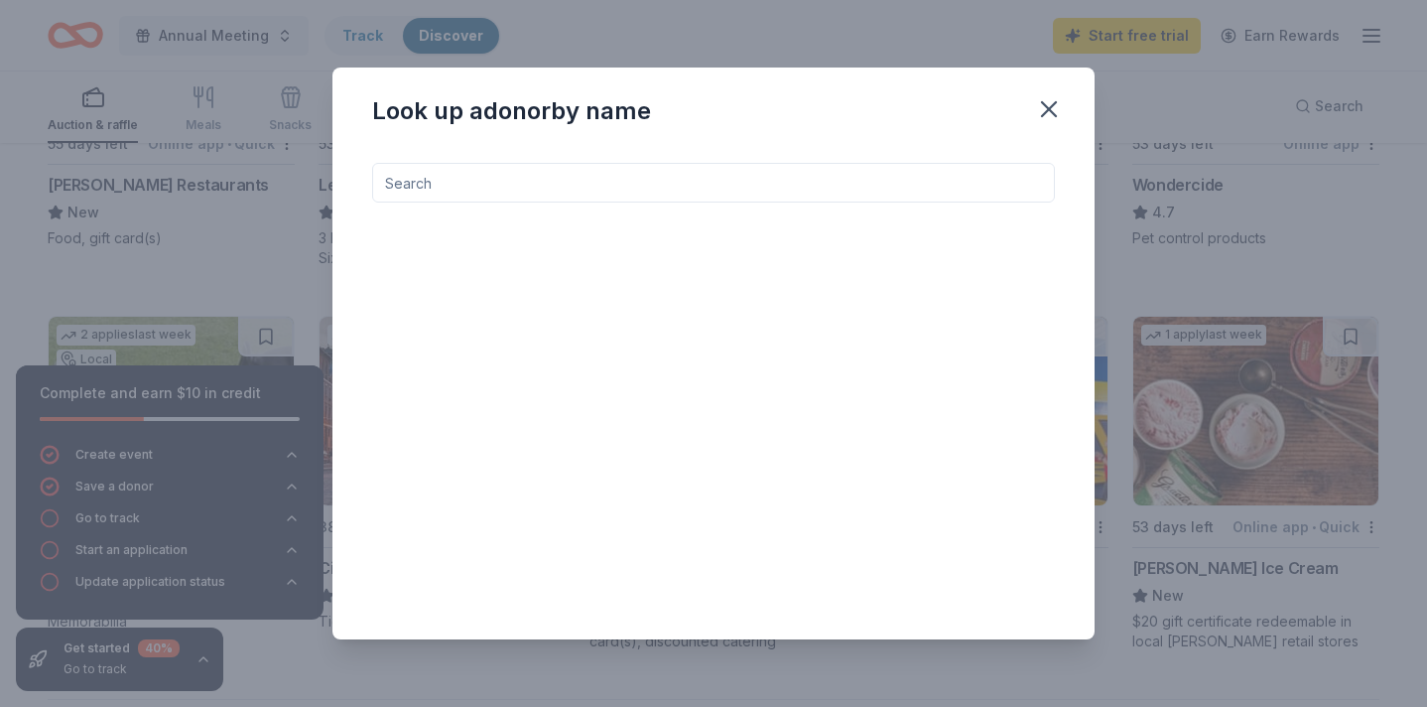
click at [762, 182] on input at bounding box center [713, 183] width 683 height 40
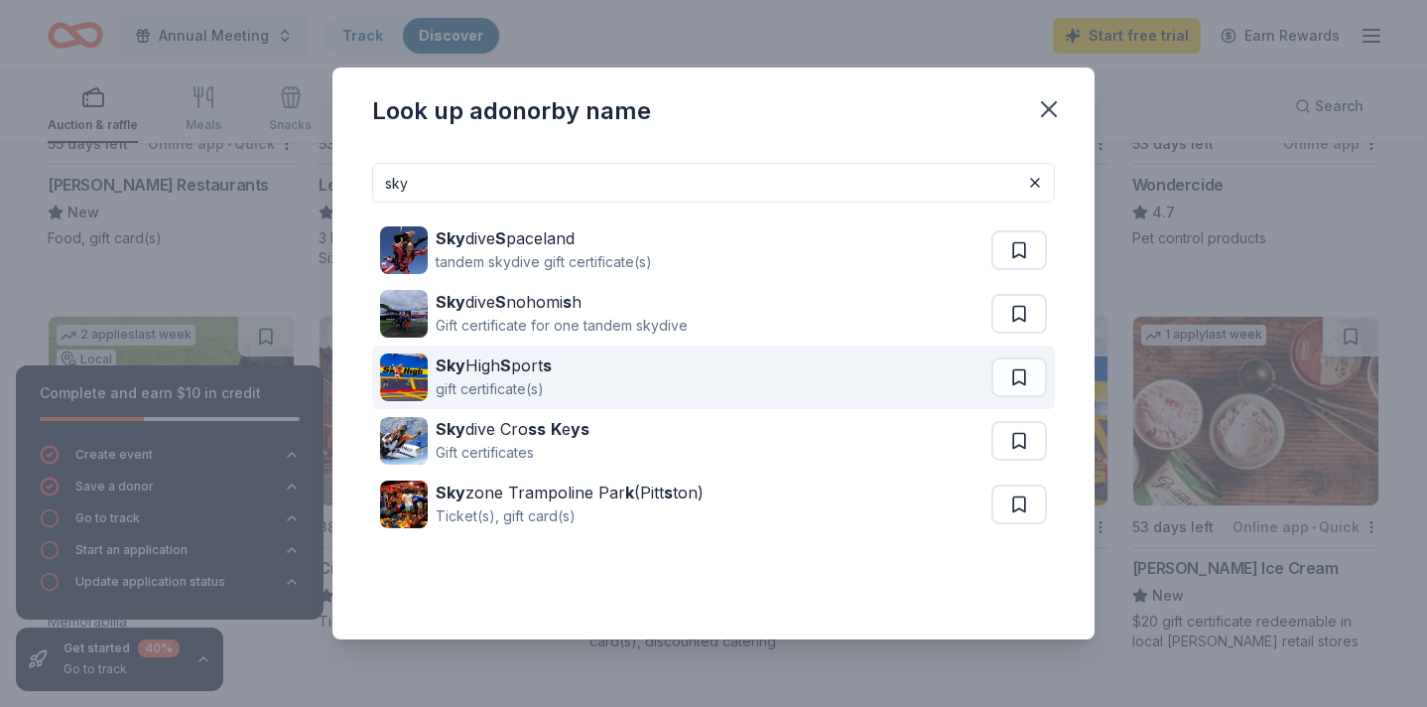
type input "sky"
click at [478, 384] on div "gift certificate(s)" at bounding box center [494, 389] width 116 height 24
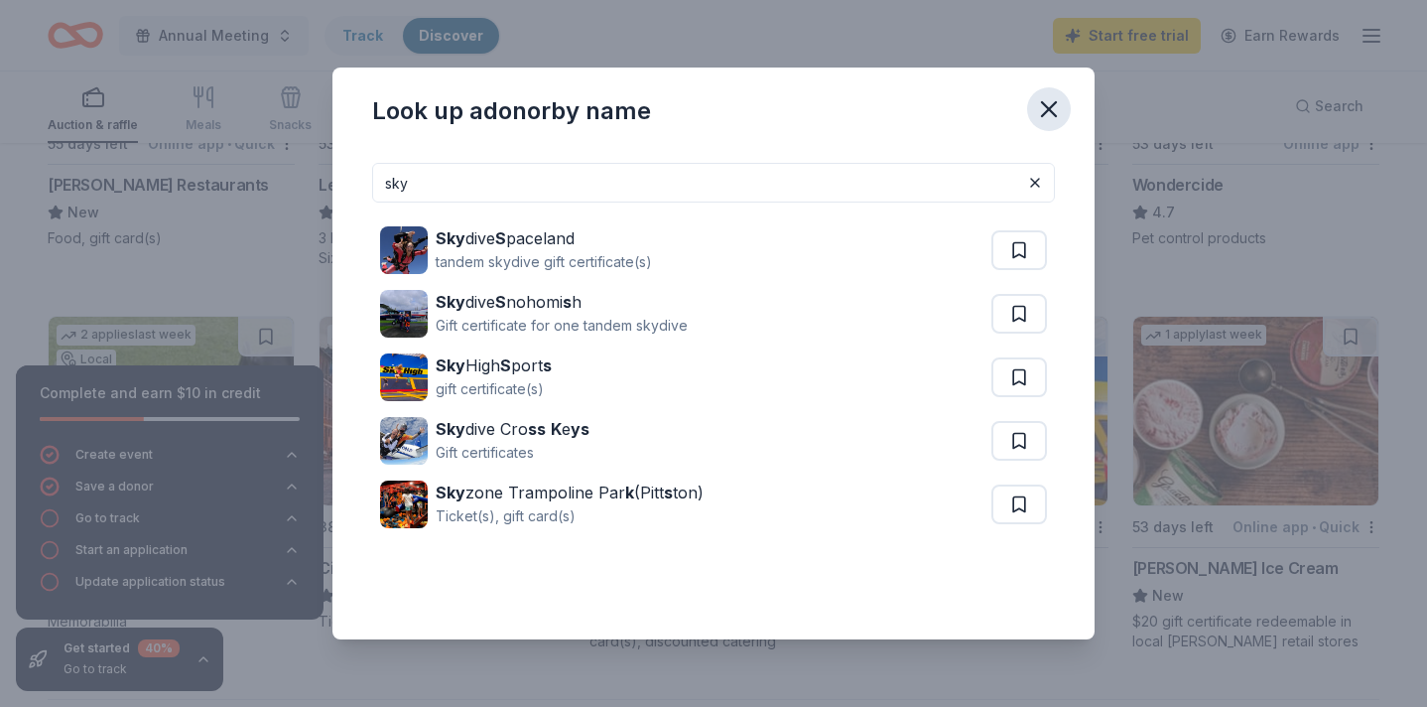
click at [1054, 105] on icon "button" at bounding box center [1049, 109] width 14 height 14
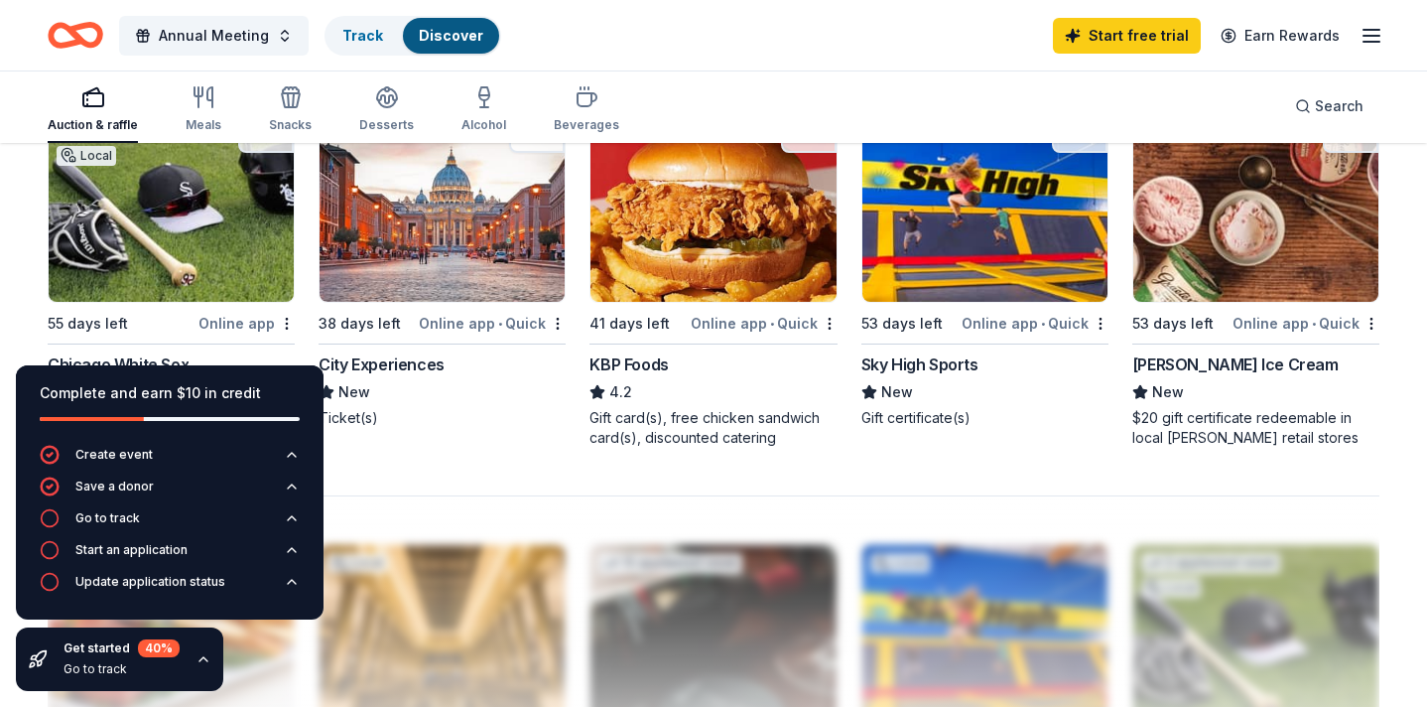
scroll to position [1403, 0]
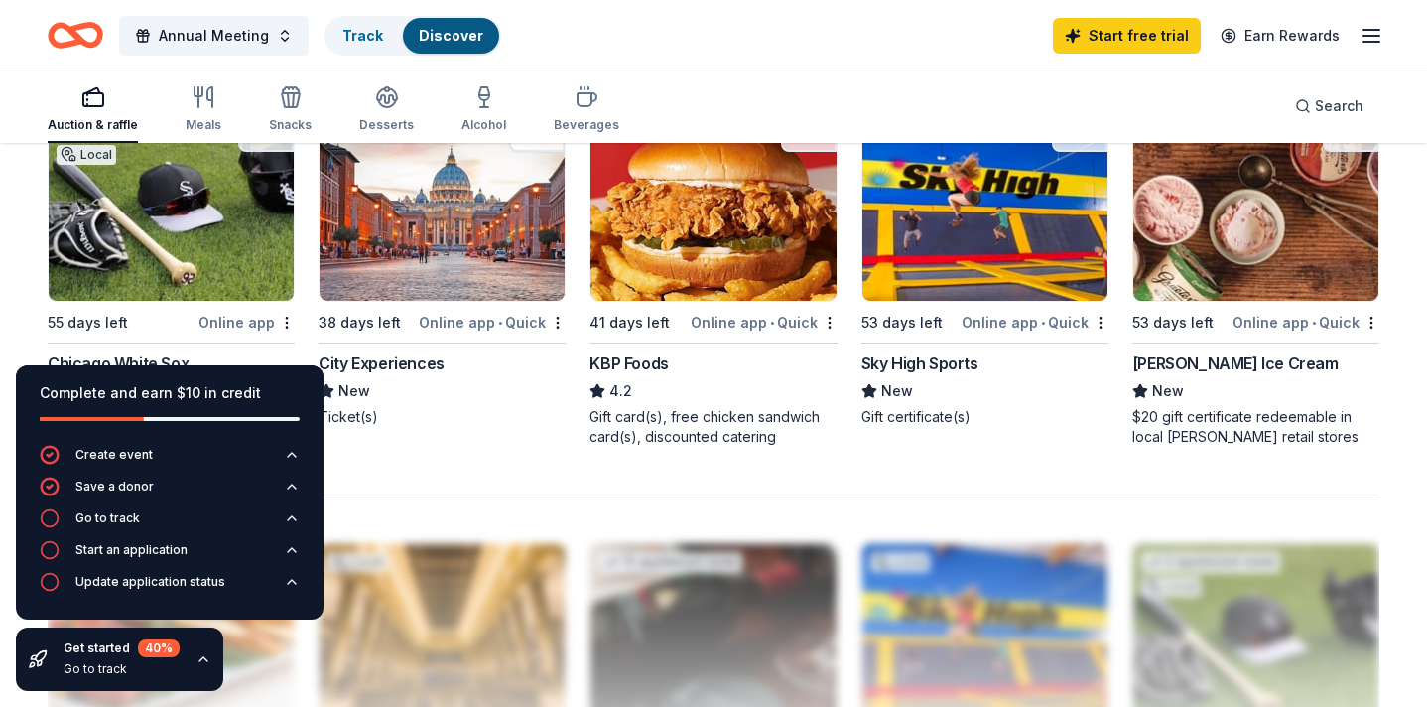
click at [218, 202] on img at bounding box center [171, 206] width 245 height 189
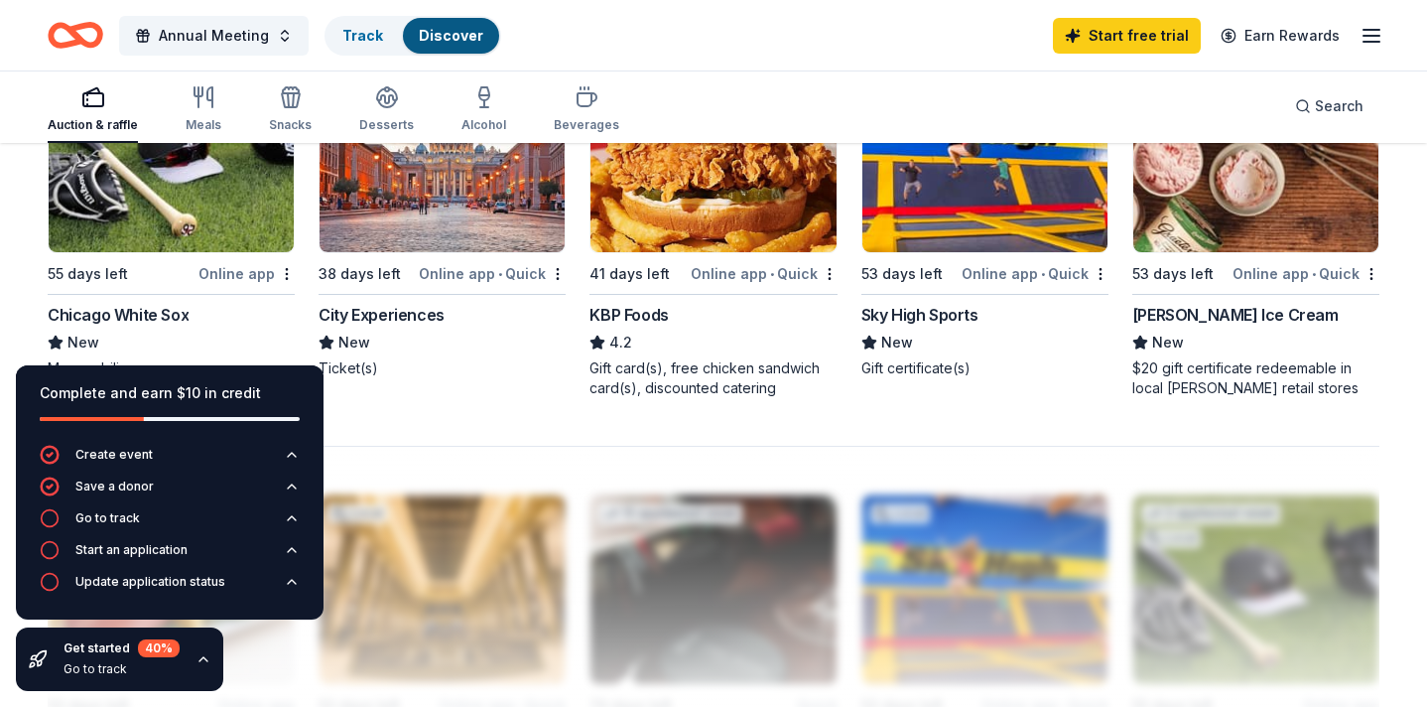
scroll to position [1450, 0]
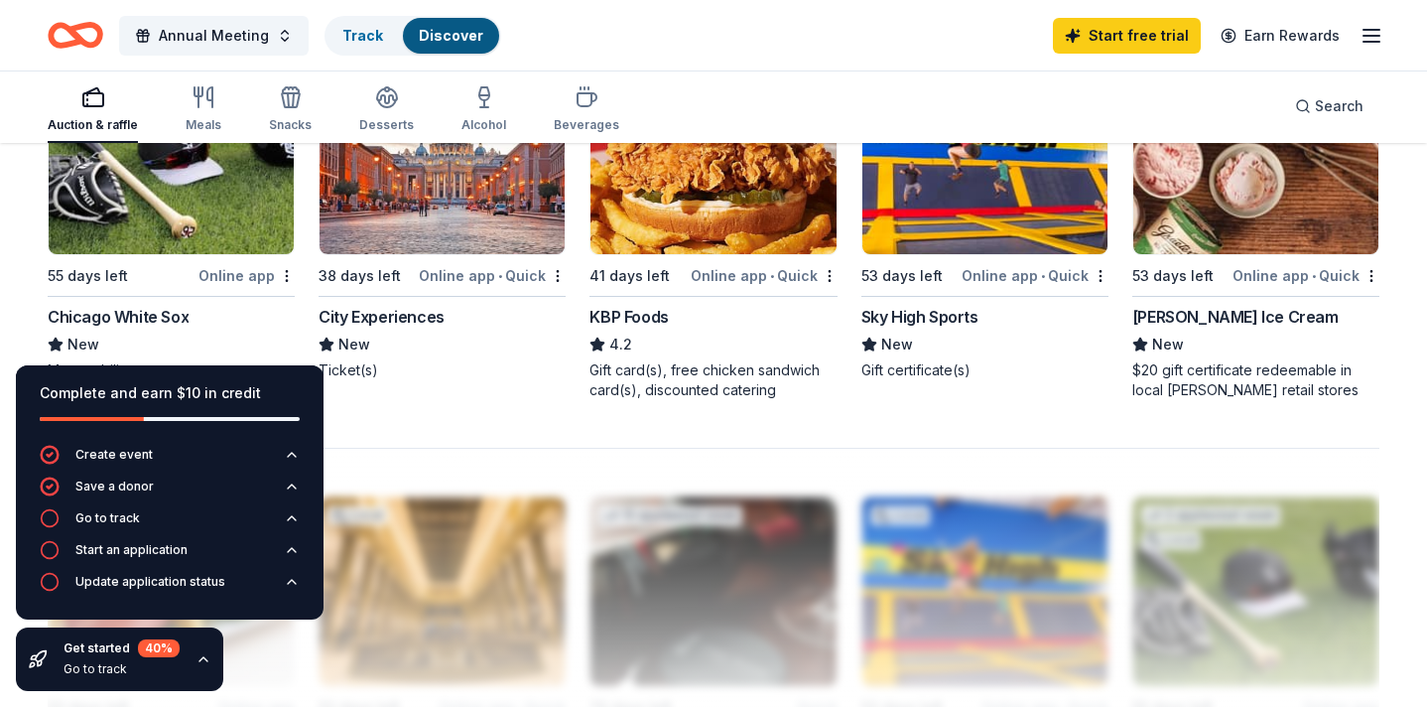
click at [506, 234] on img at bounding box center [442, 160] width 245 height 189
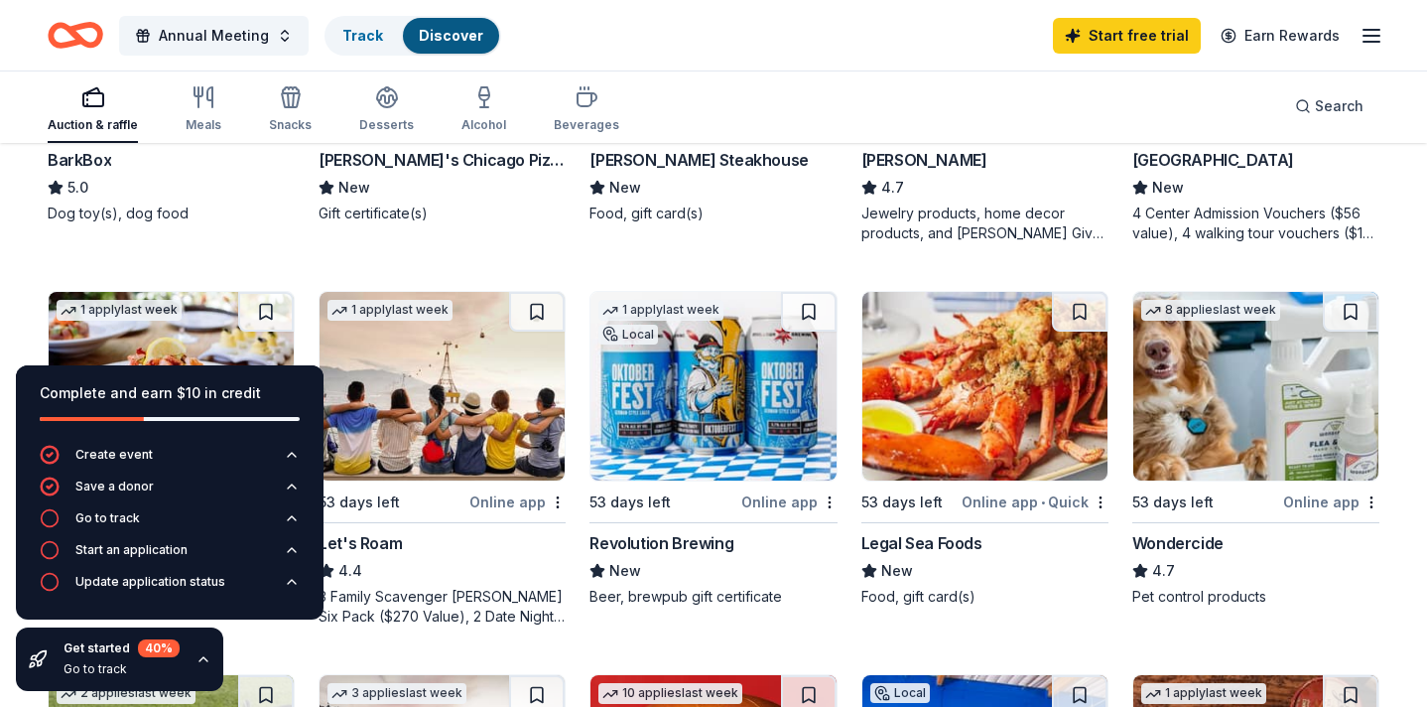
scroll to position [844, 0]
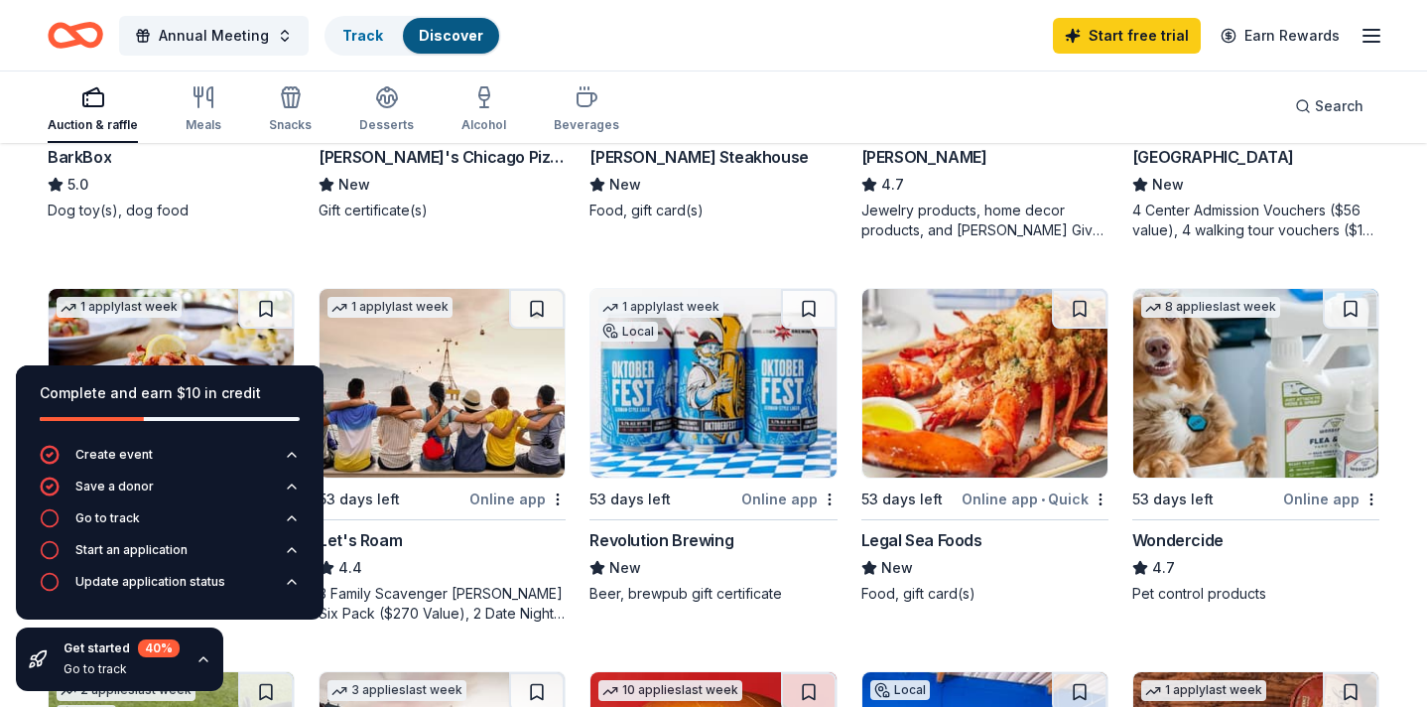
click at [701, 398] on img at bounding box center [713, 383] width 245 height 189
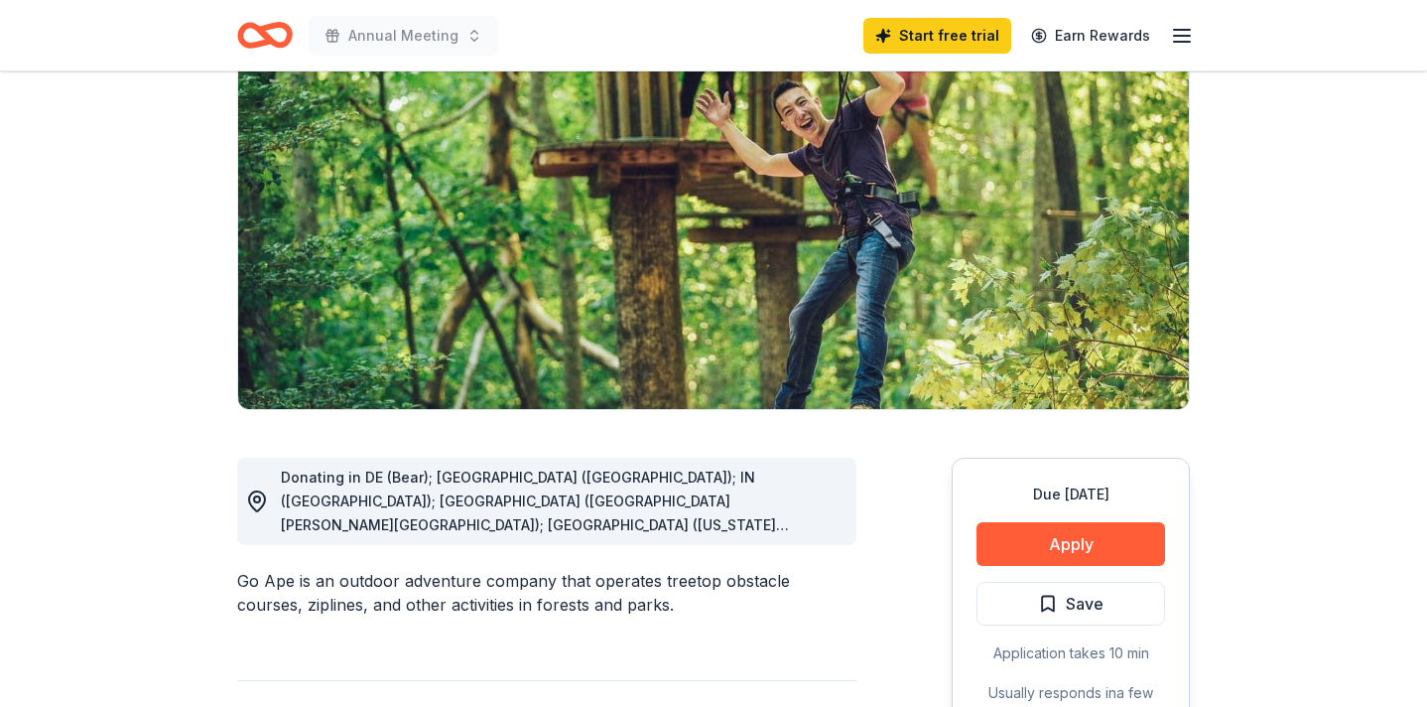
scroll to position [50, 0]
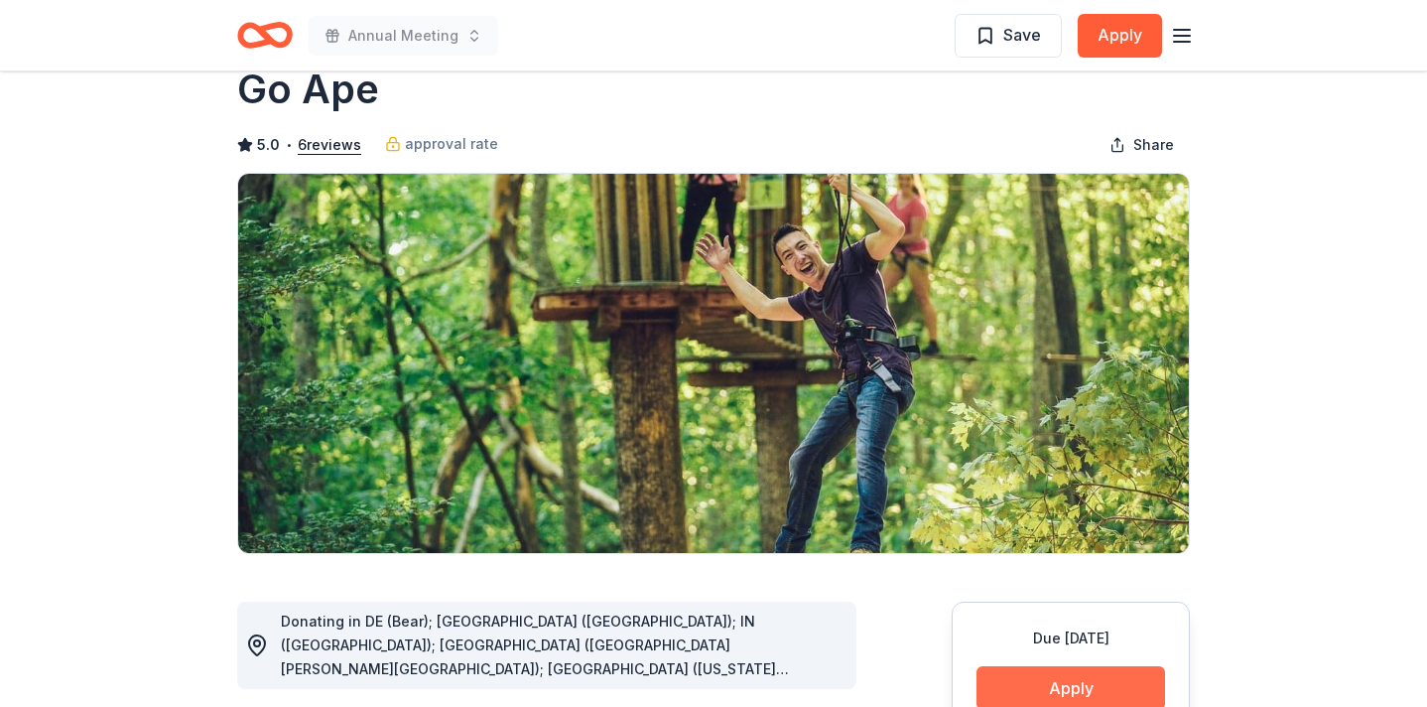
click at [1009, 687] on button "Apply" at bounding box center [1071, 688] width 189 height 44
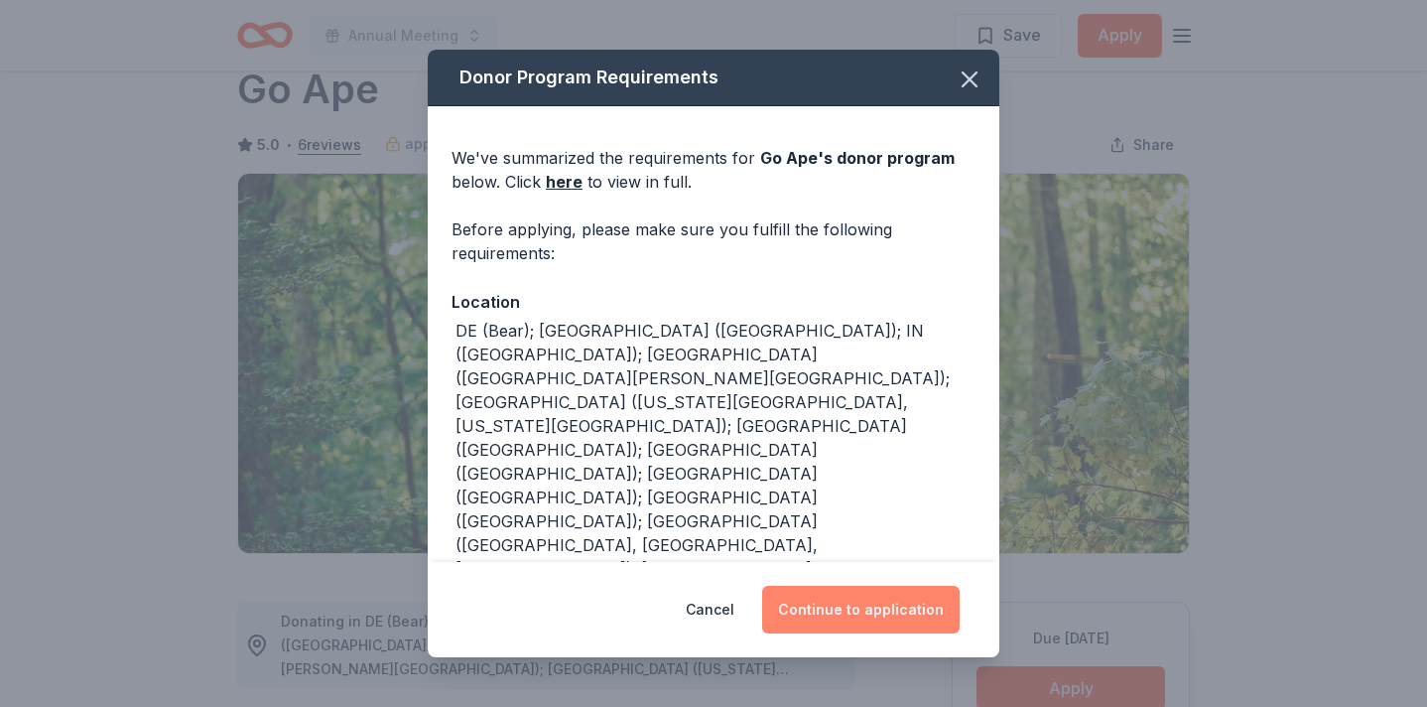
click at [872, 607] on button "Continue to application" at bounding box center [861, 610] width 198 height 48
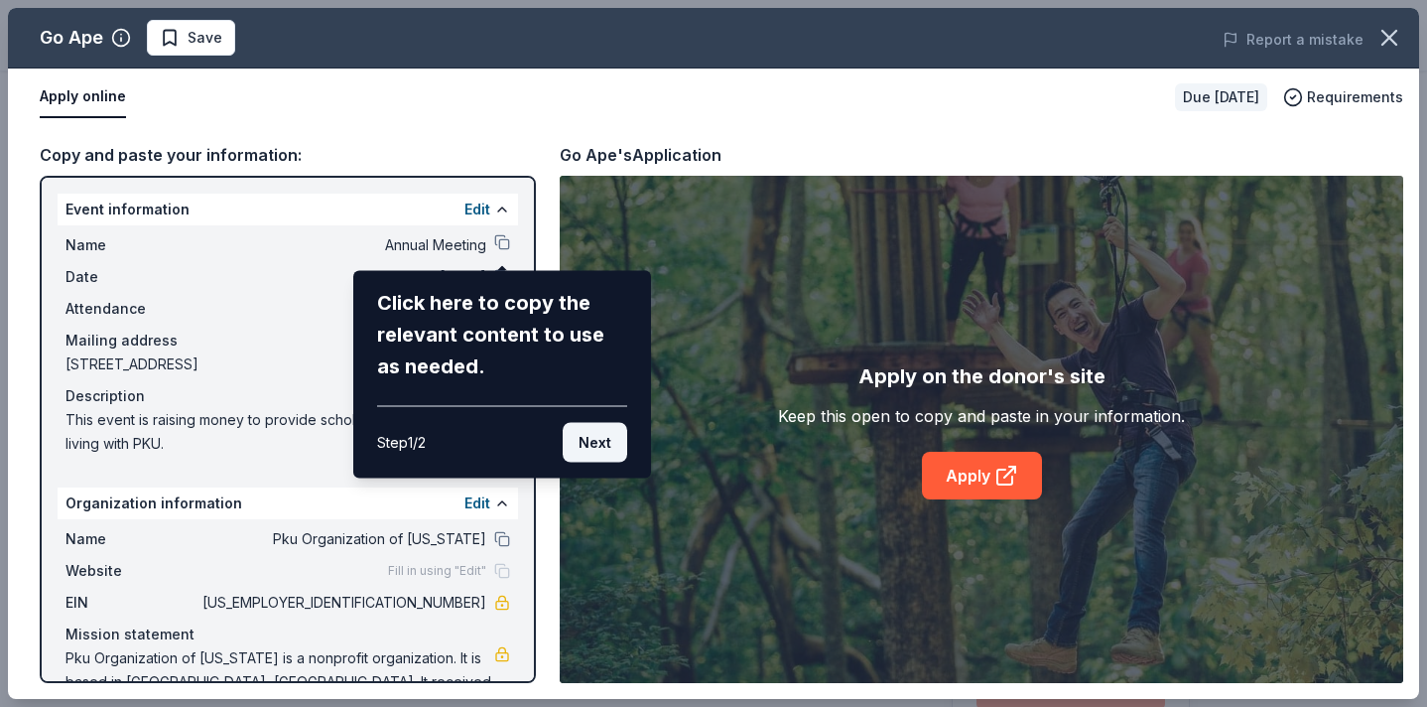
click at [613, 430] on button "Next" at bounding box center [595, 443] width 65 height 40
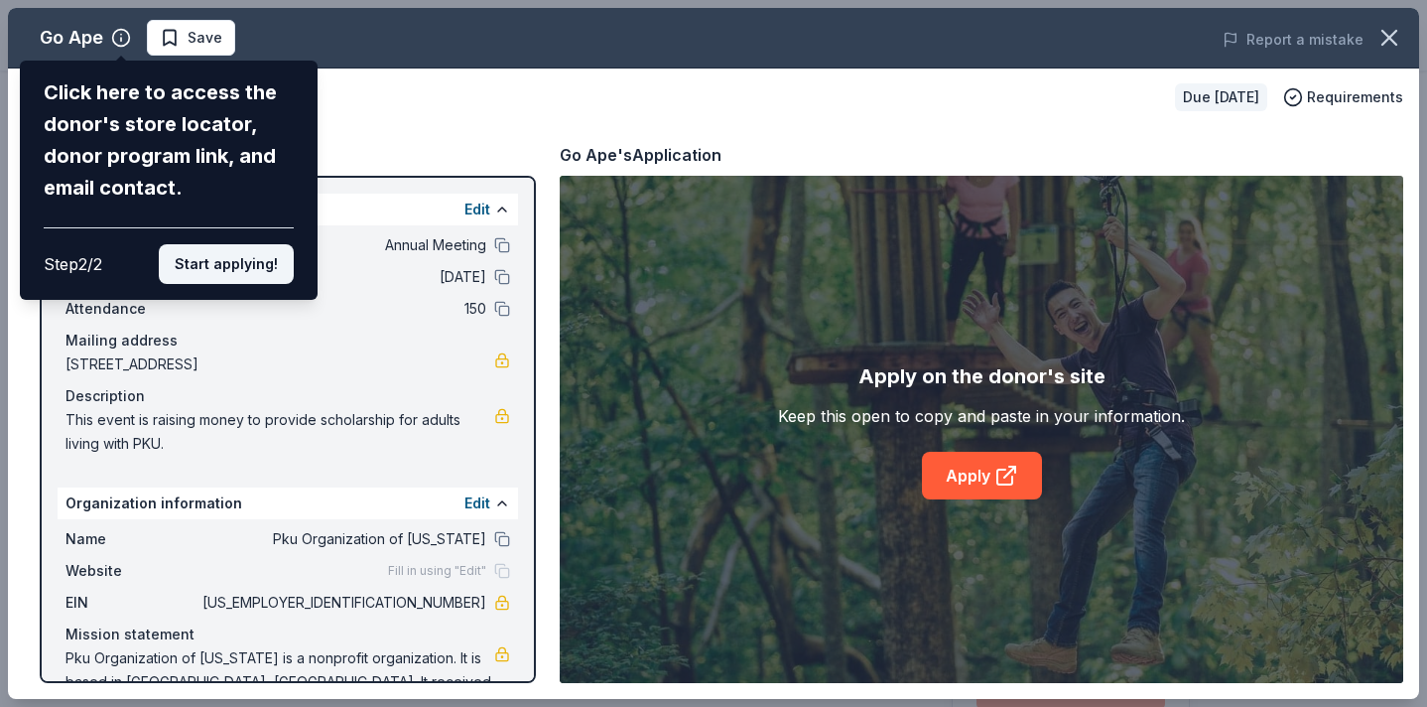
click at [261, 261] on button "Start applying!" at bounding box center [226, 264] width 135 height 40
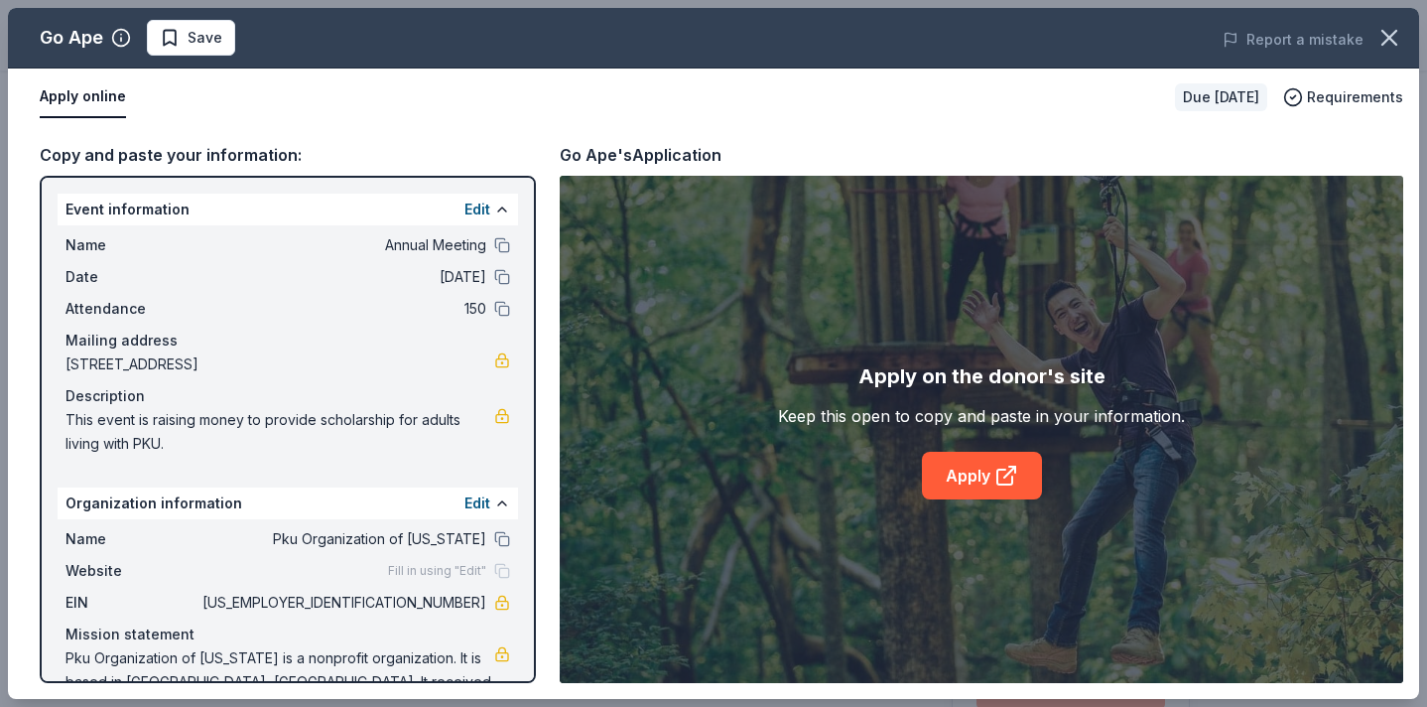
scroll to position [37, 0]
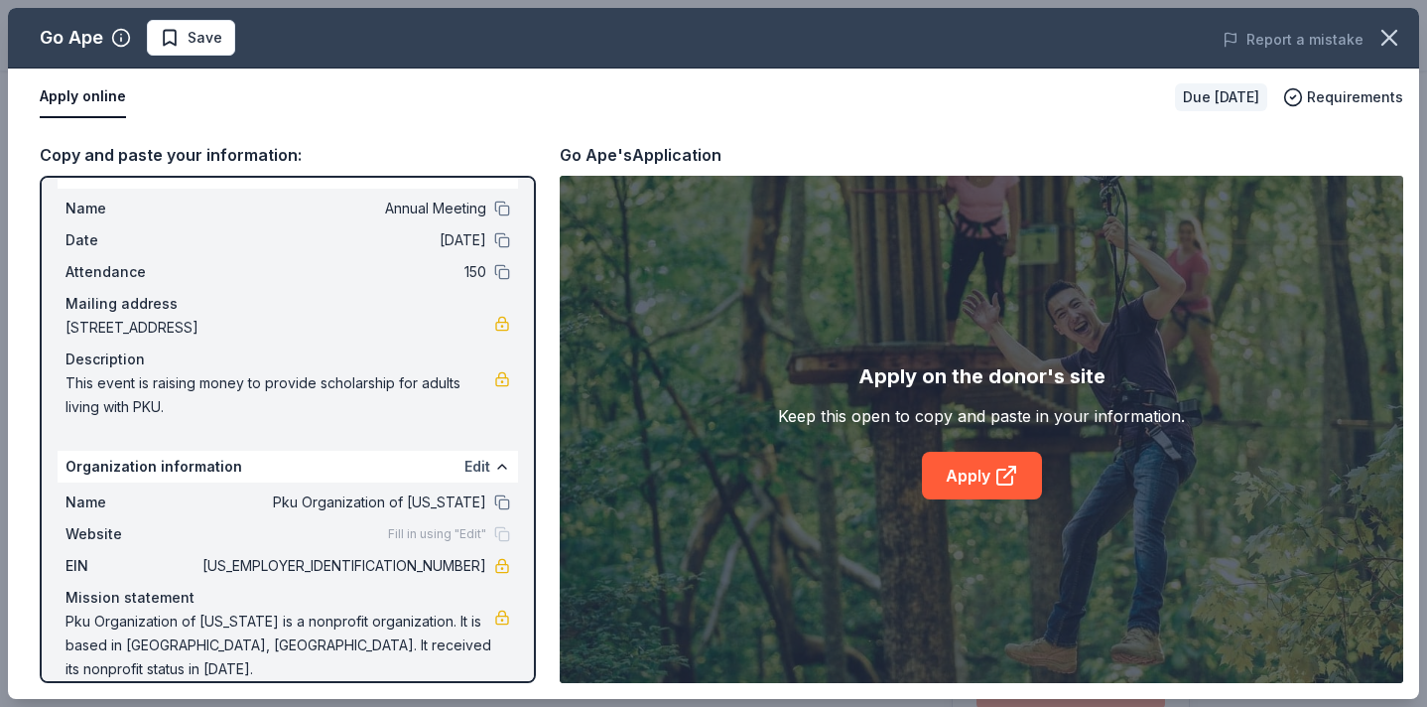
click at [486, 465] on button "Edit" at bounding box center [478, 467] width 26 height 24
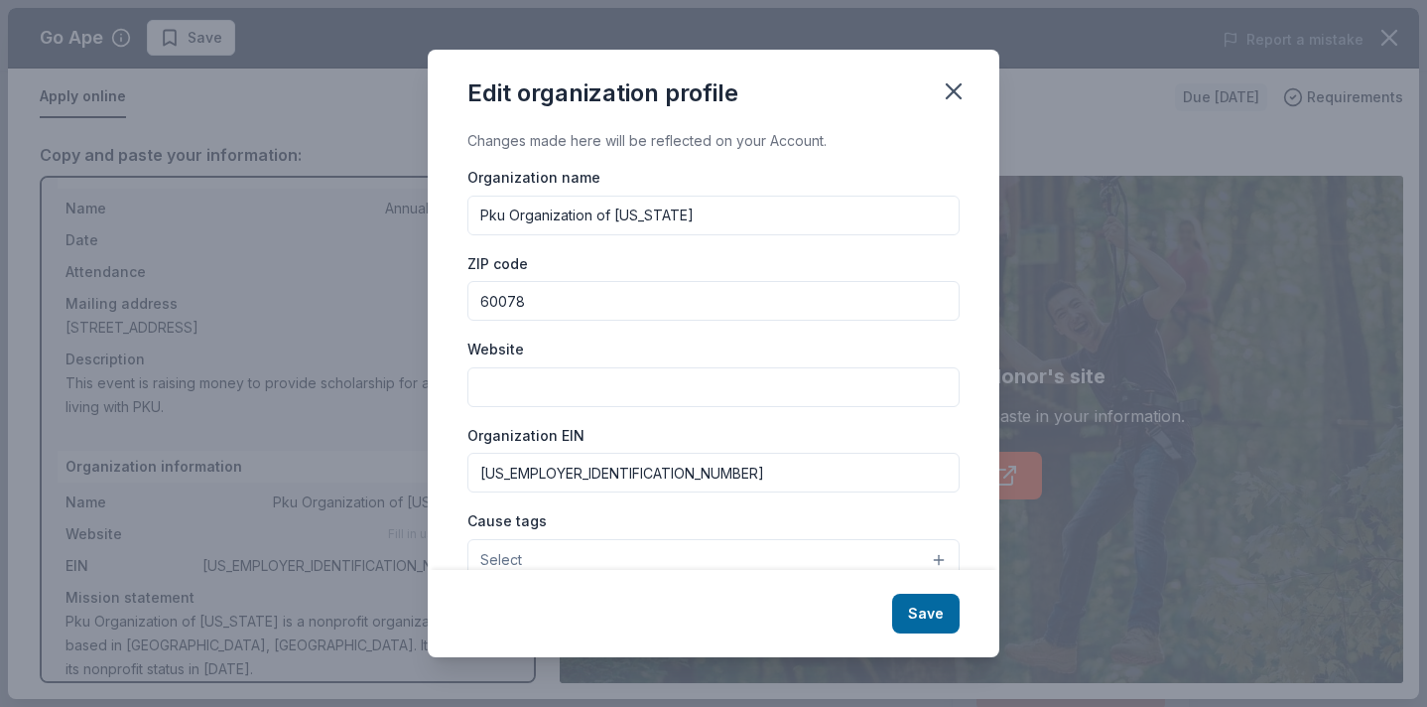
click at [510, 390] on input "Website" at bounding box center [713, 387] width 492 height 40
paste input "https://www.pkuil.org/"
click at [510, 389] on input "https://www.pkuil.org/" at bounding box center [713, 387] width 492 height 40
type input "https://www.pkuil.org/"
click at [933, 615] on button "Save" at bounding box center [925, 614] width 67 height 40
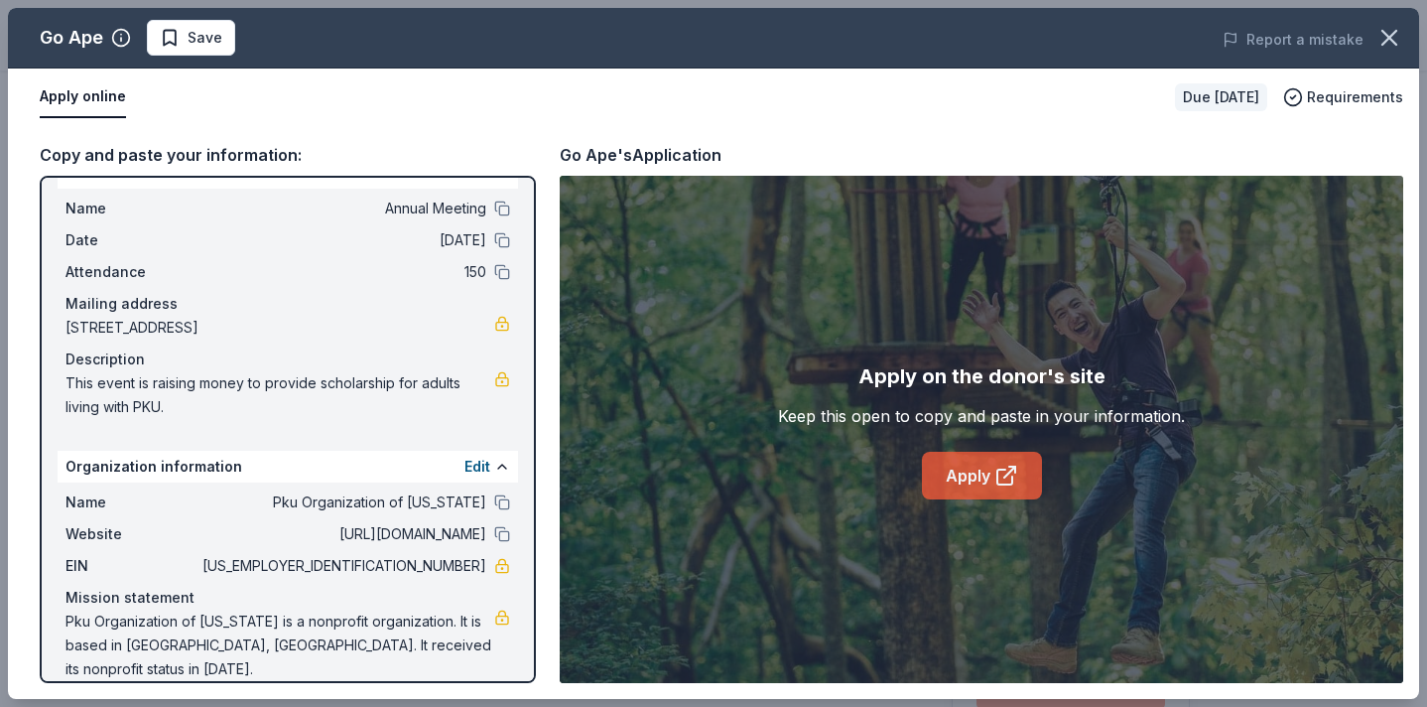
click at [986, 479] on link "Apply" at bounding box center [982, 476] width 120 height 48
click at [1398, 31] on icon "button" at bounding box center [1390, 38] width 28 height 28
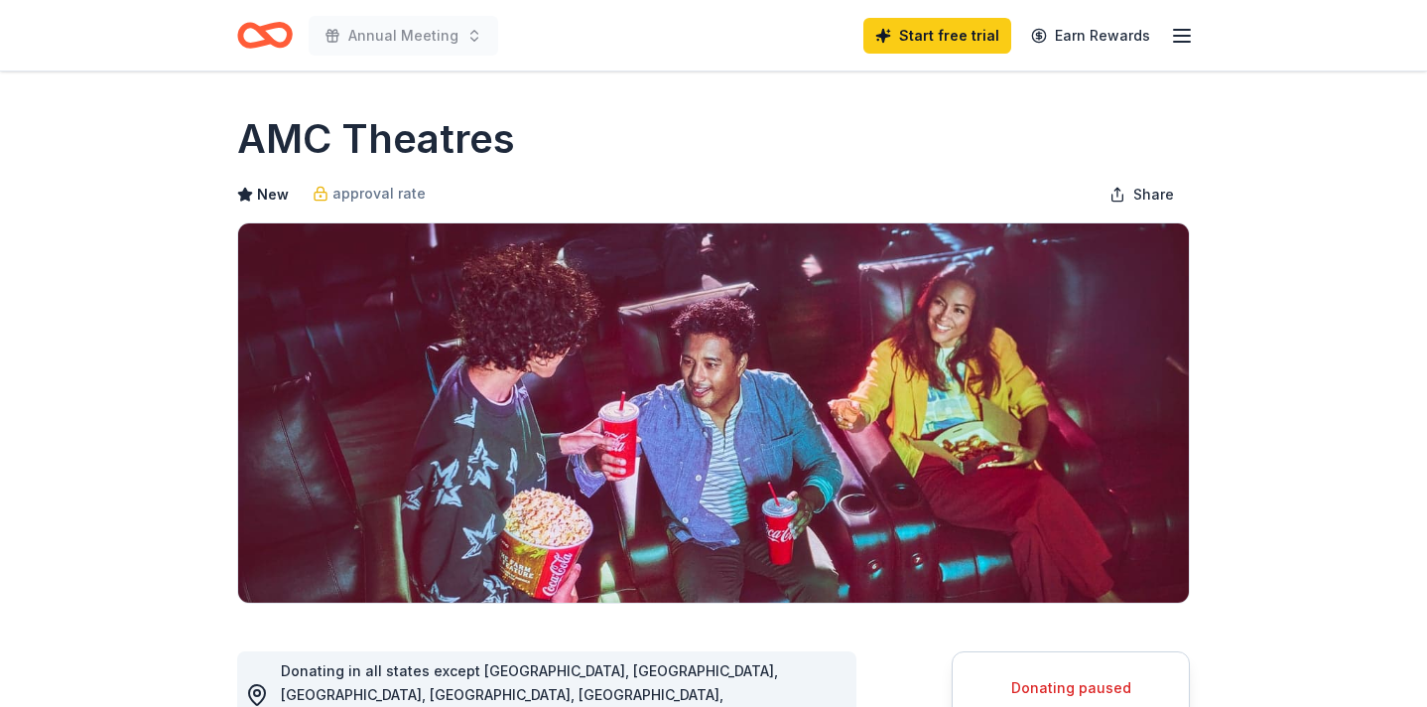
click at [1174, 42] on line "button" at bounding box center [1182, 42] width 16 height 0
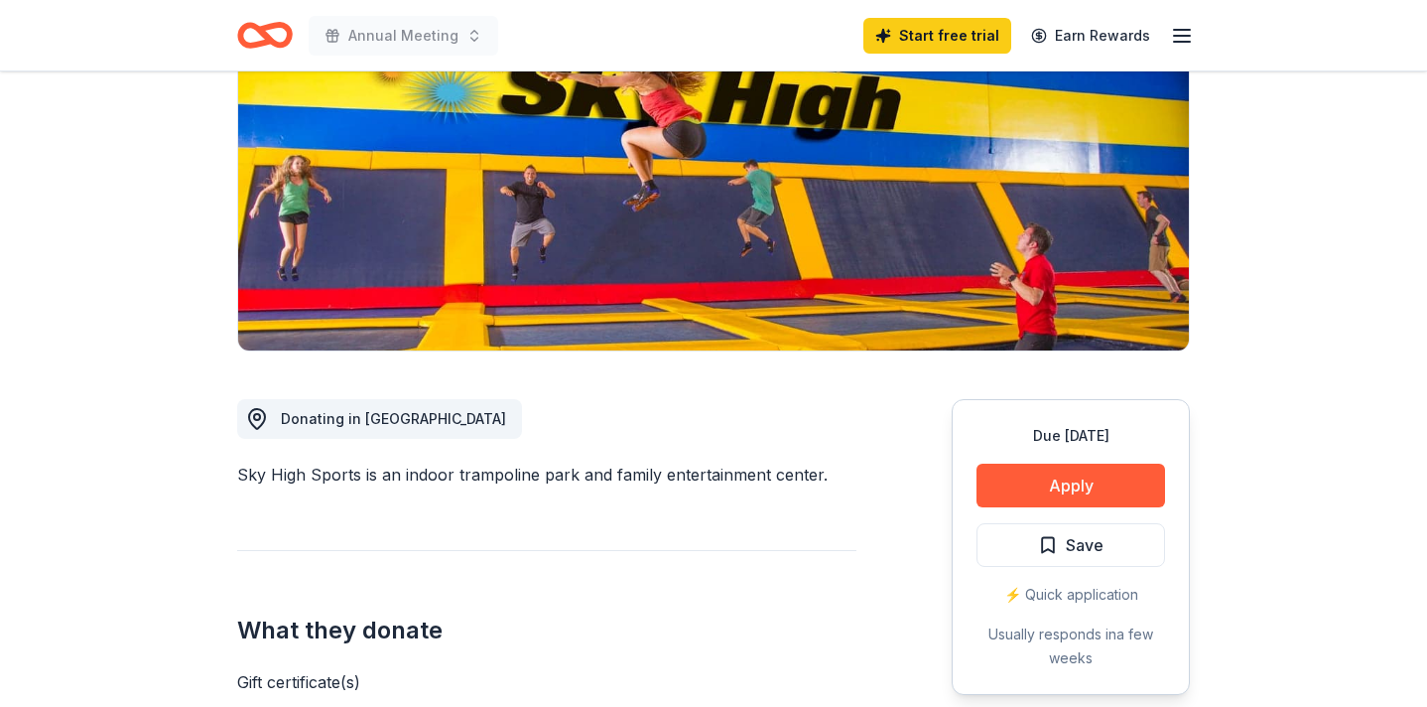
scroll to position [253, 0]
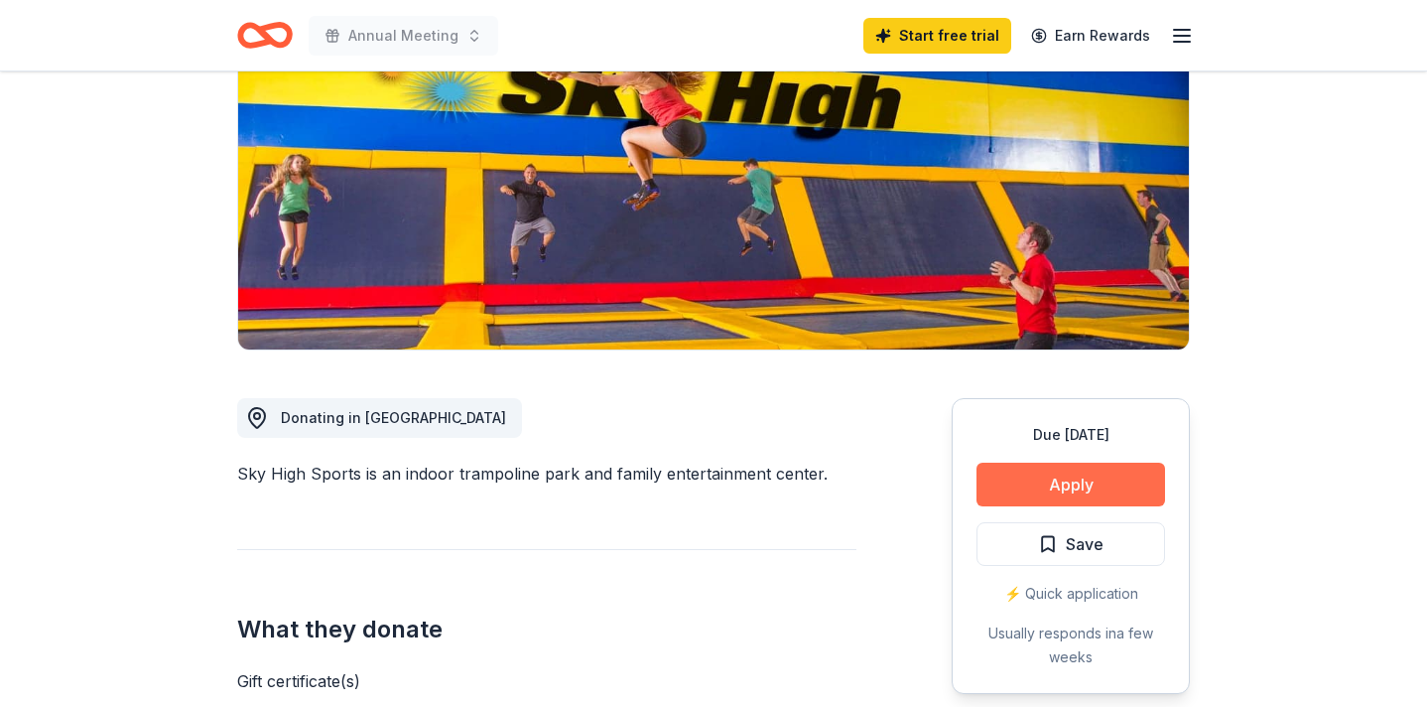
click at [1001, 474] on button "Apply" at bounding box center [1071, 485] width 189 height 44
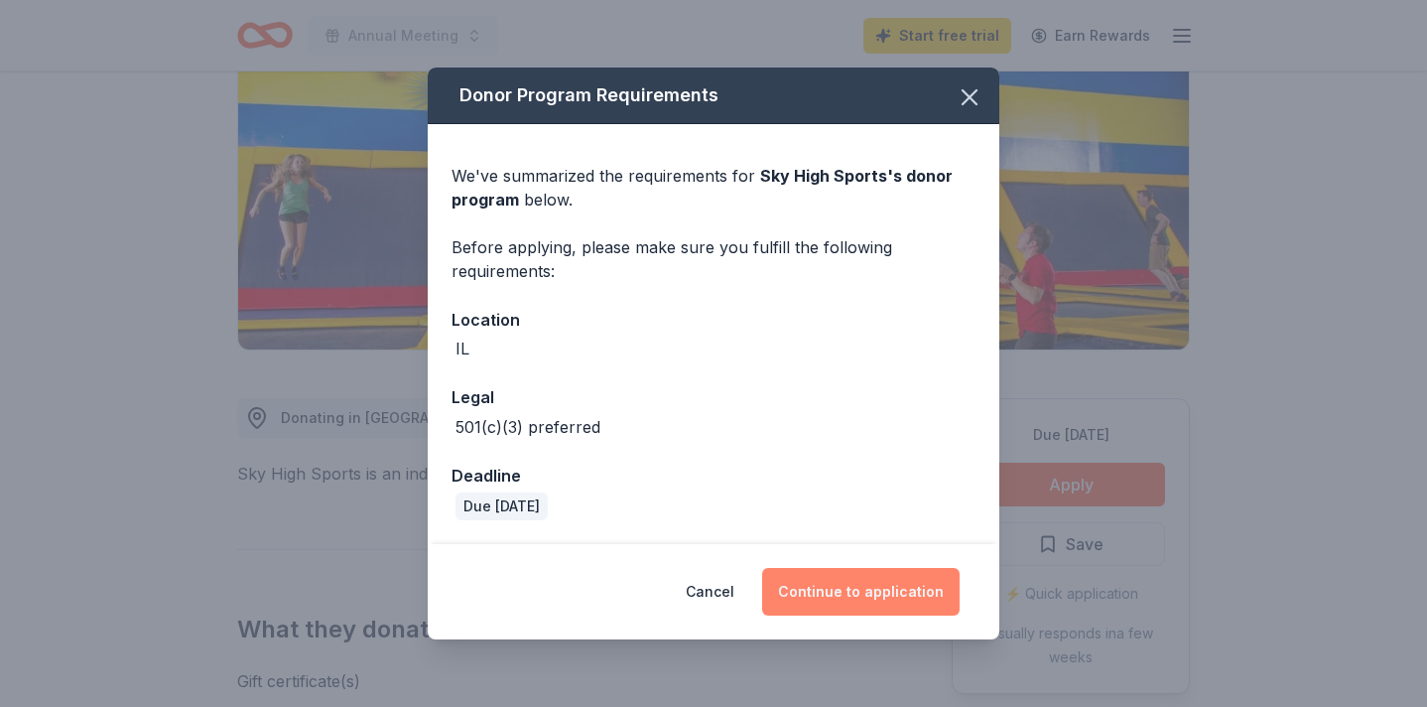
click at [885, 595] on button "Continue to application" at bounding box center [861, 592] width 198 height 48
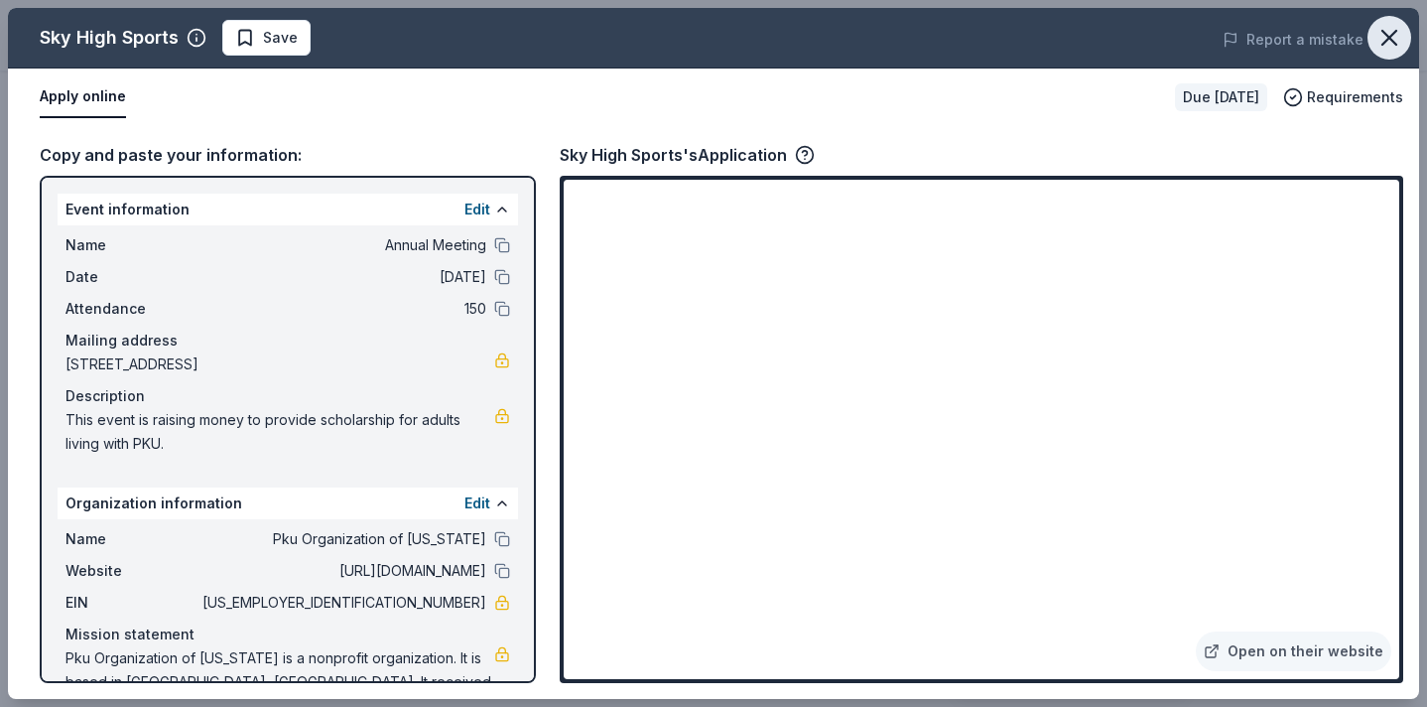
click at [1387, 32] on icon "button" at bounding box center [1390, 38] width 28 height 28
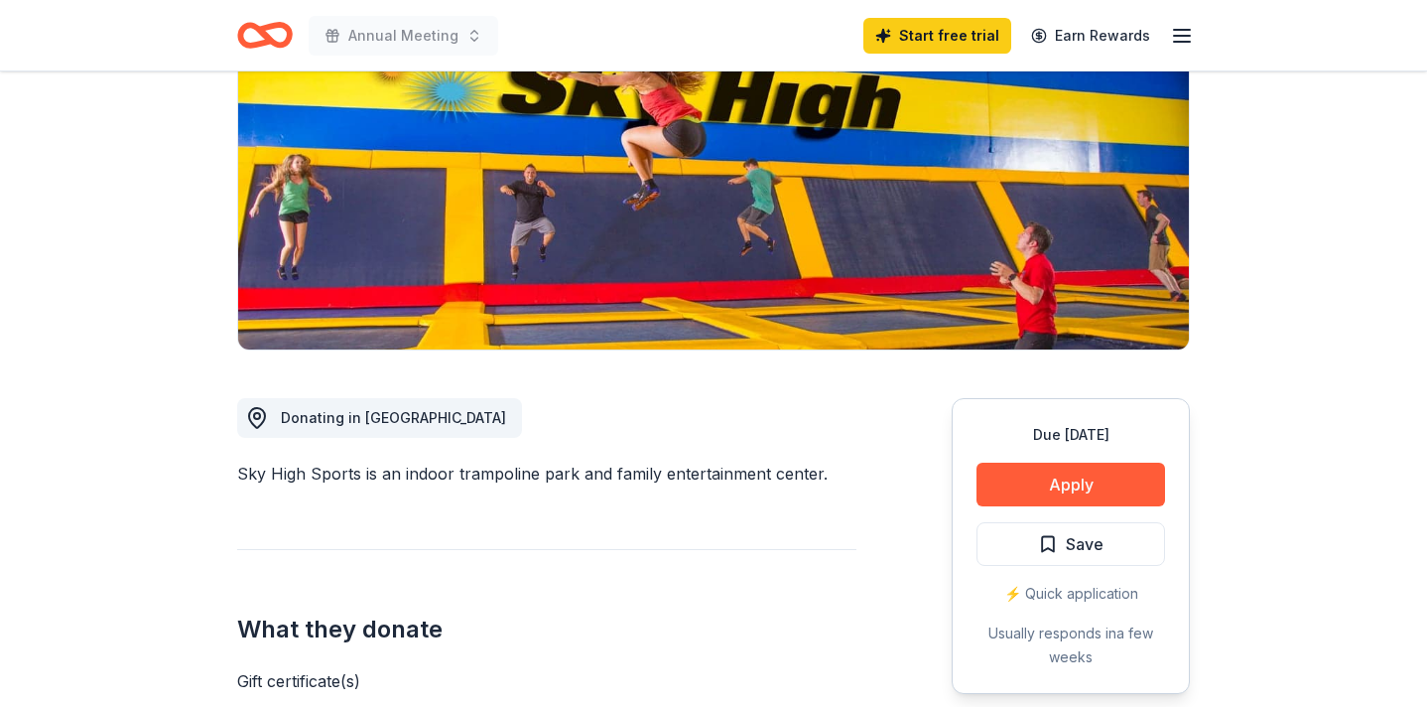
scroll to position [0, 0]
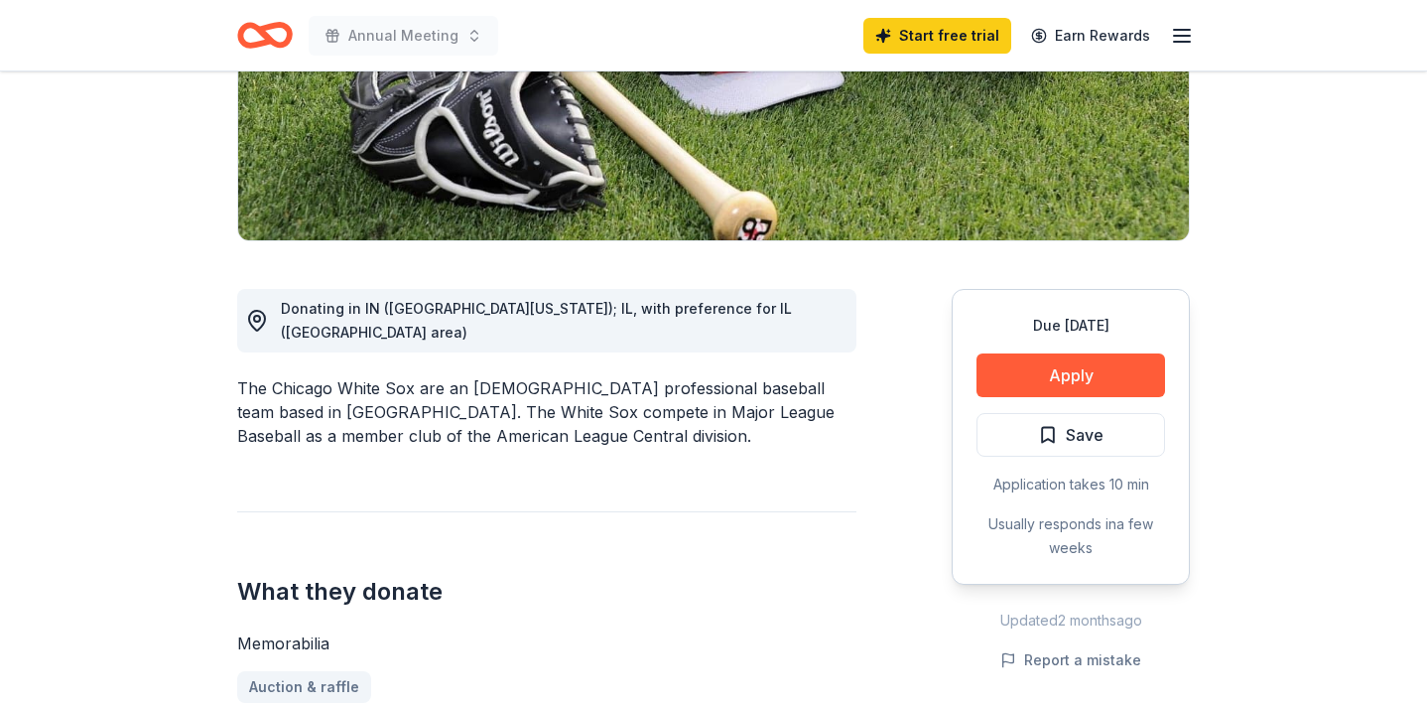
scroll to position [363, 0]
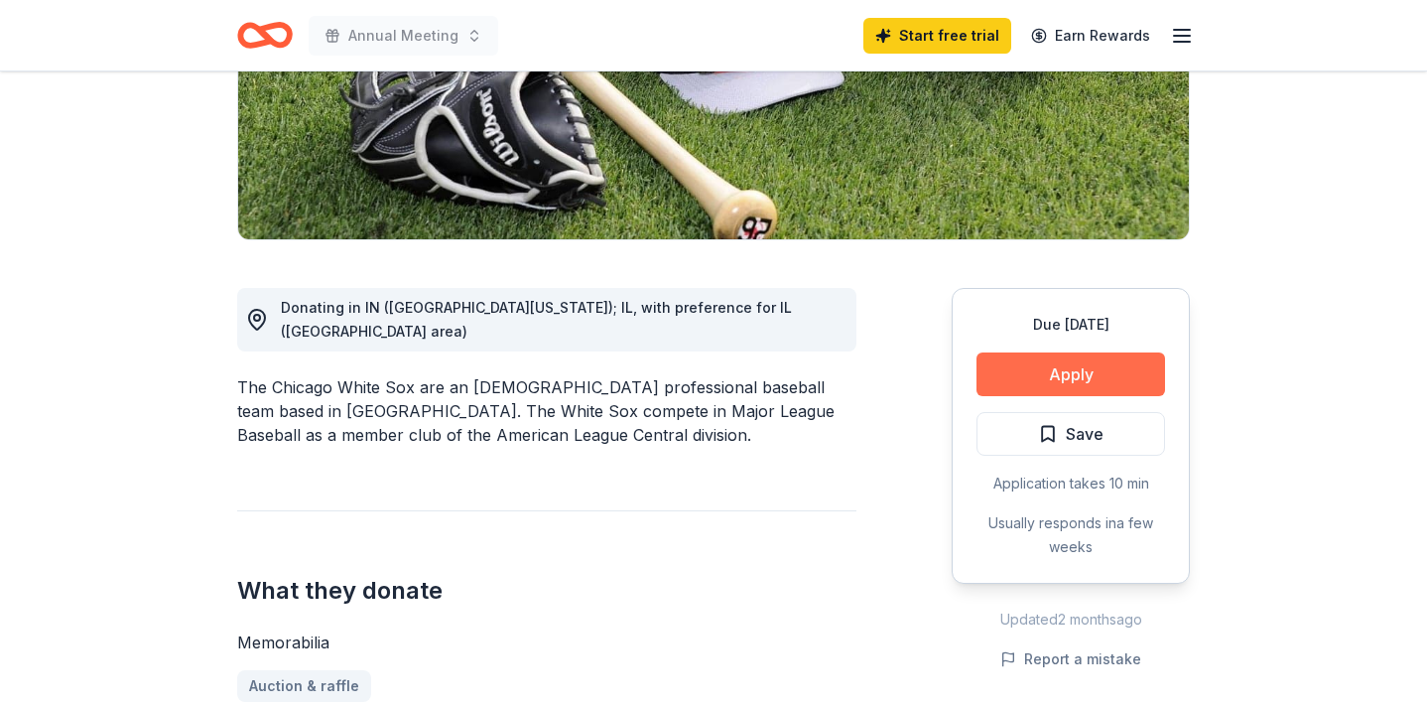
click at [1042, 376] on button "Apply" at bounding box center [1071, 374] width 189 height 44
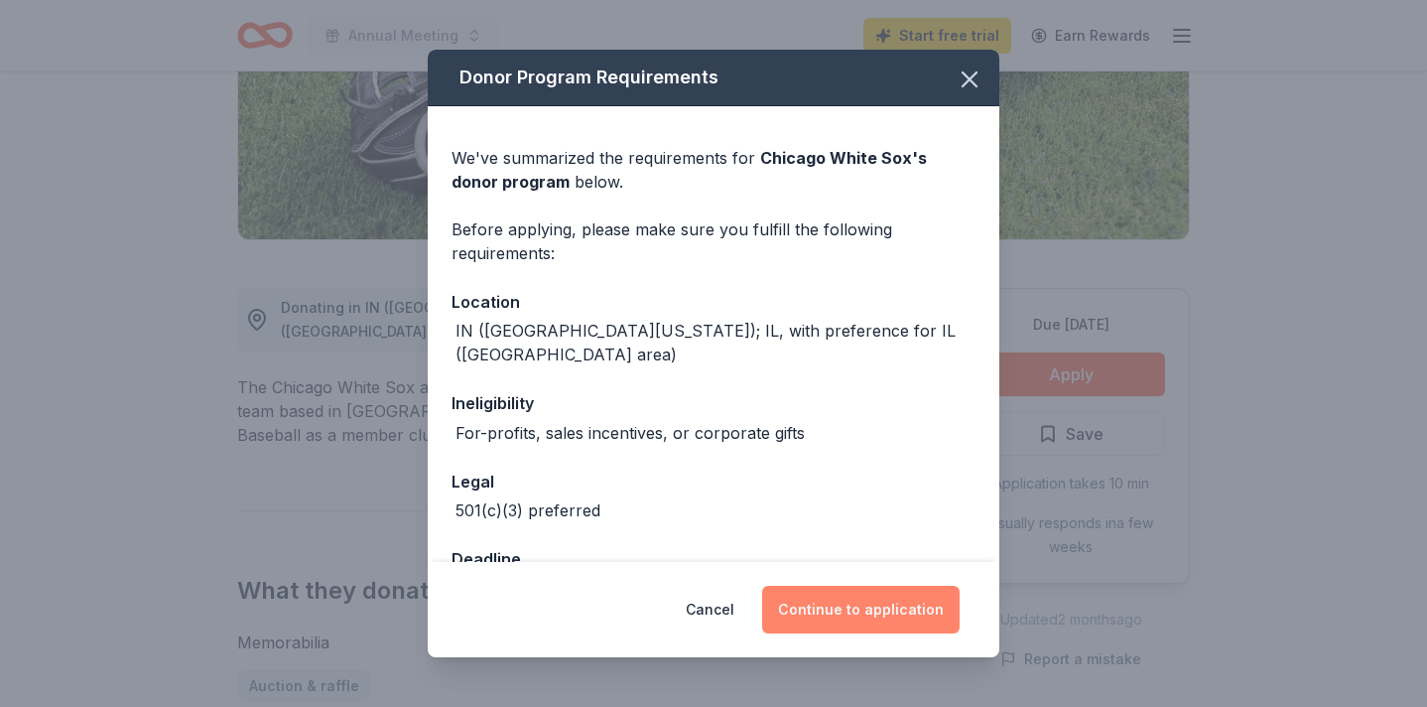
click at [860, 607] on button "Continue to application" at bounding box center [861, 610] width 198 height 48
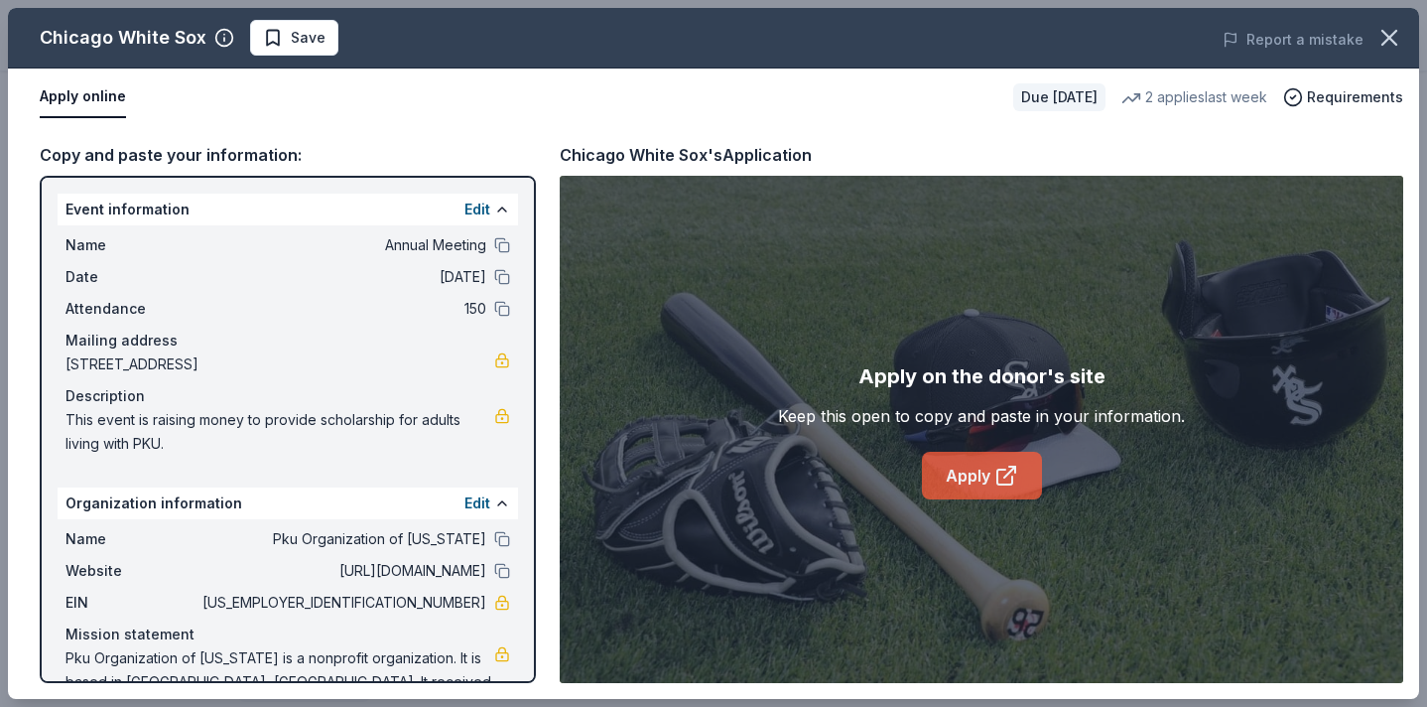
click at [991, 487] on link "Apply" at bounding box center [982, 476] width 120 height 48
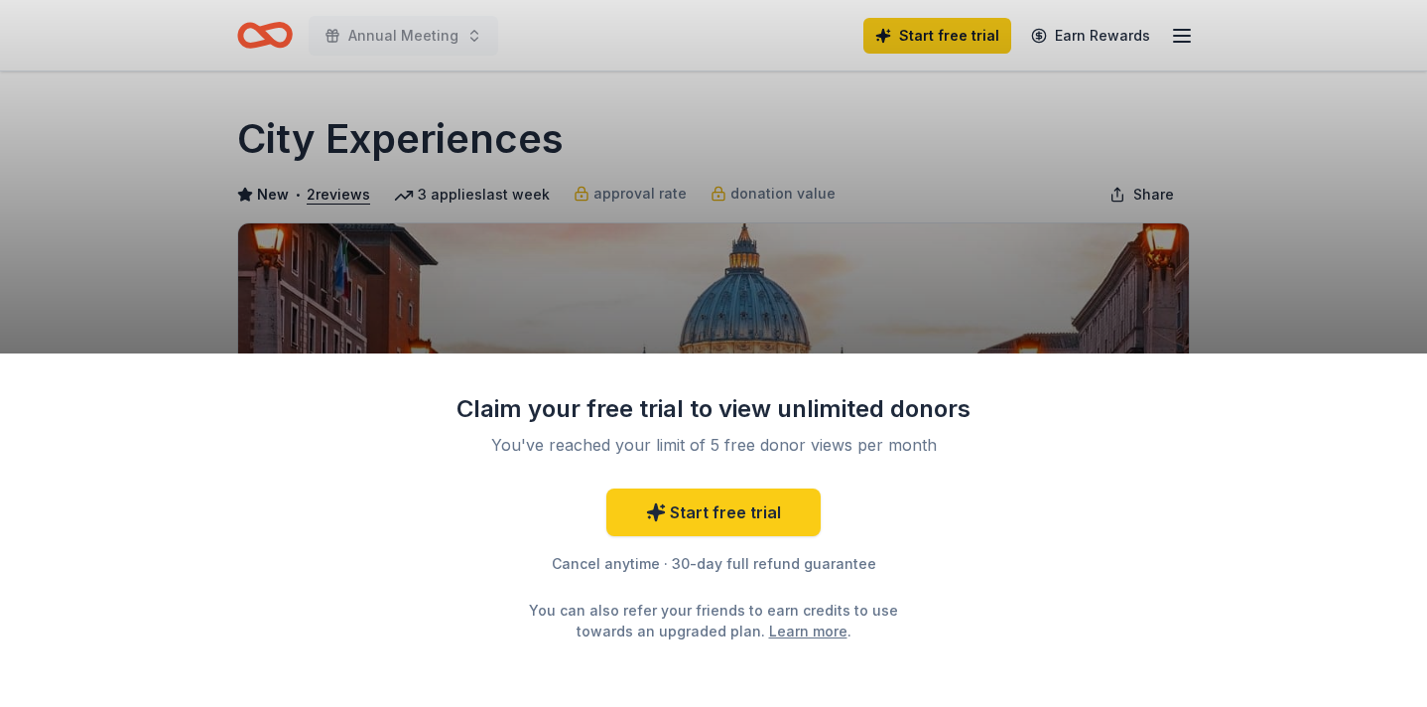
click at [942, 287] on div "Claim your free trial to view unlimited donors You've reached your limit of 5 f…" at bounding box center [713, 353] width 1427 height 707
